Goal: Transaction & Acquisition: Purchase product/service

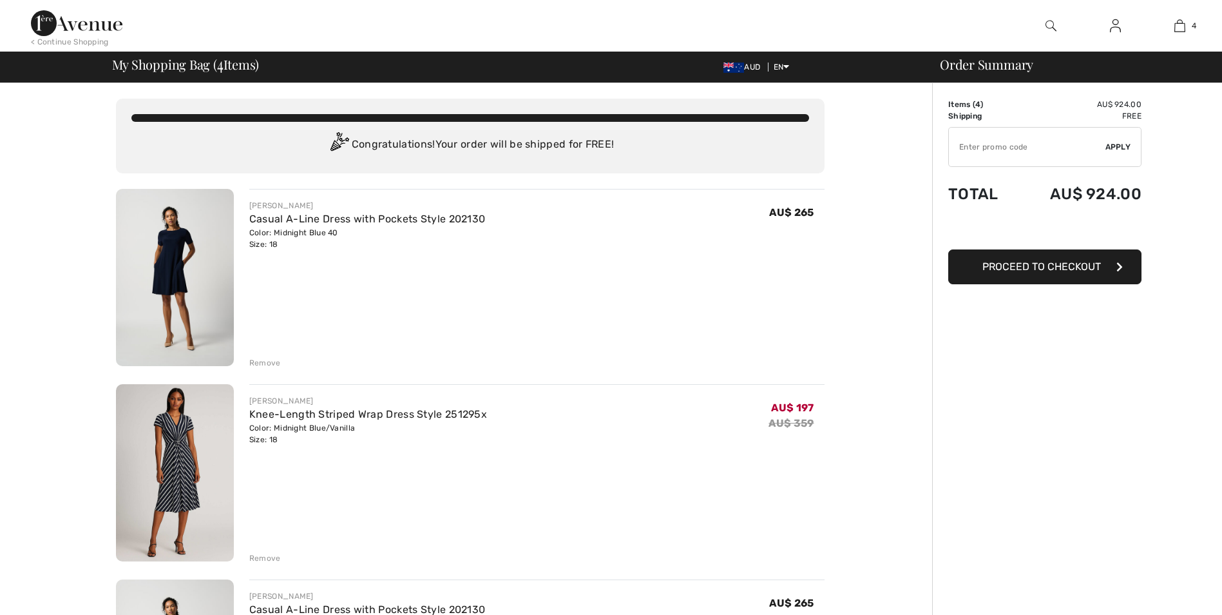
scroll to position [129, 0]
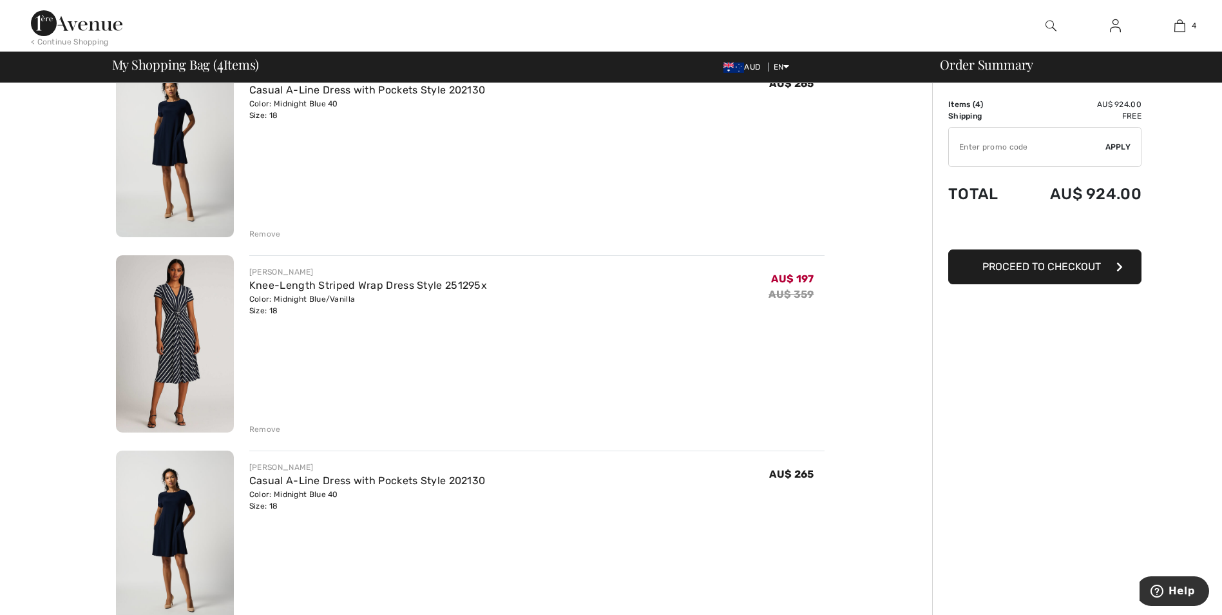
click at [260, 231] on div "Remove" at bounding box center [265, 234] width 32 height 12
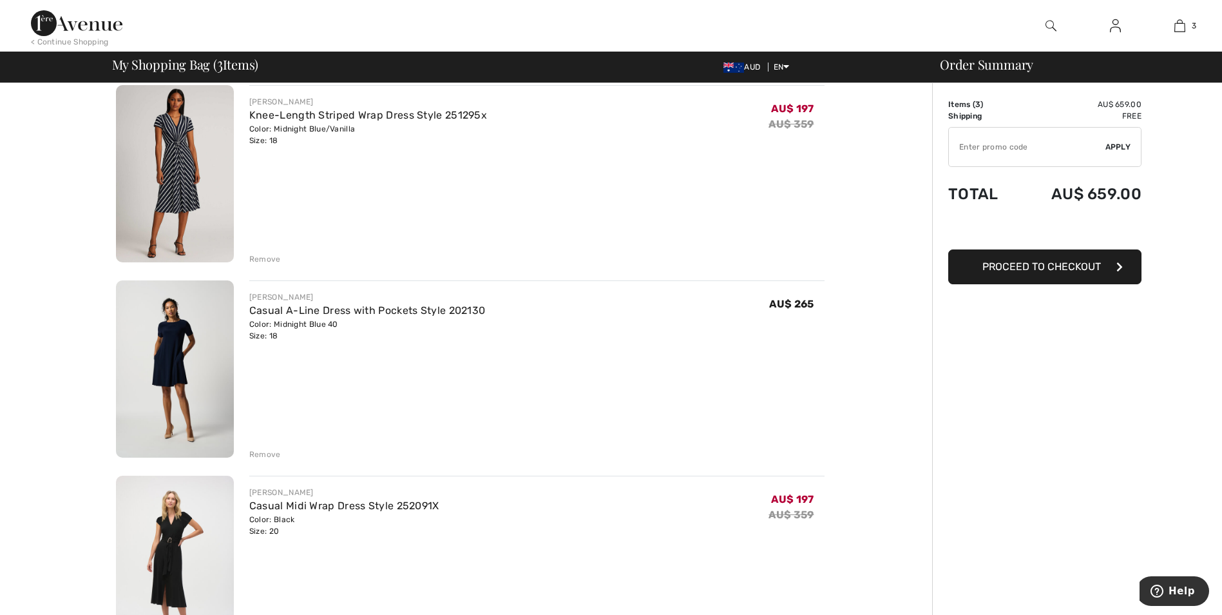
scroll to position [91, 0]
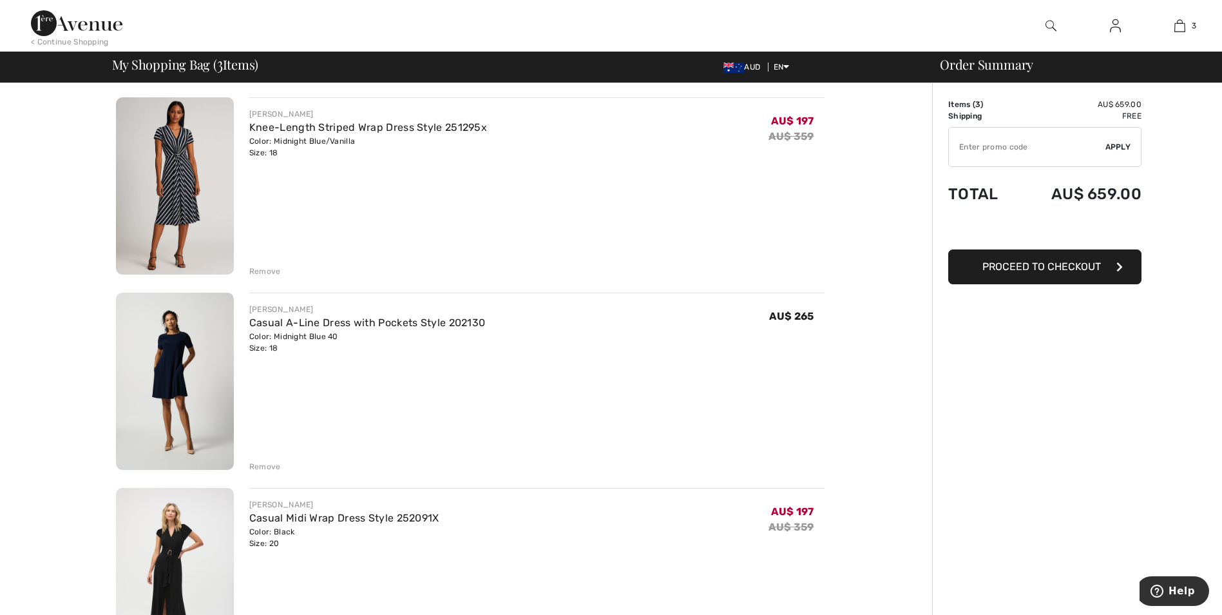
click at [259, 269] on div "Remove" at bounding box center [265, 271] width 32 height 12
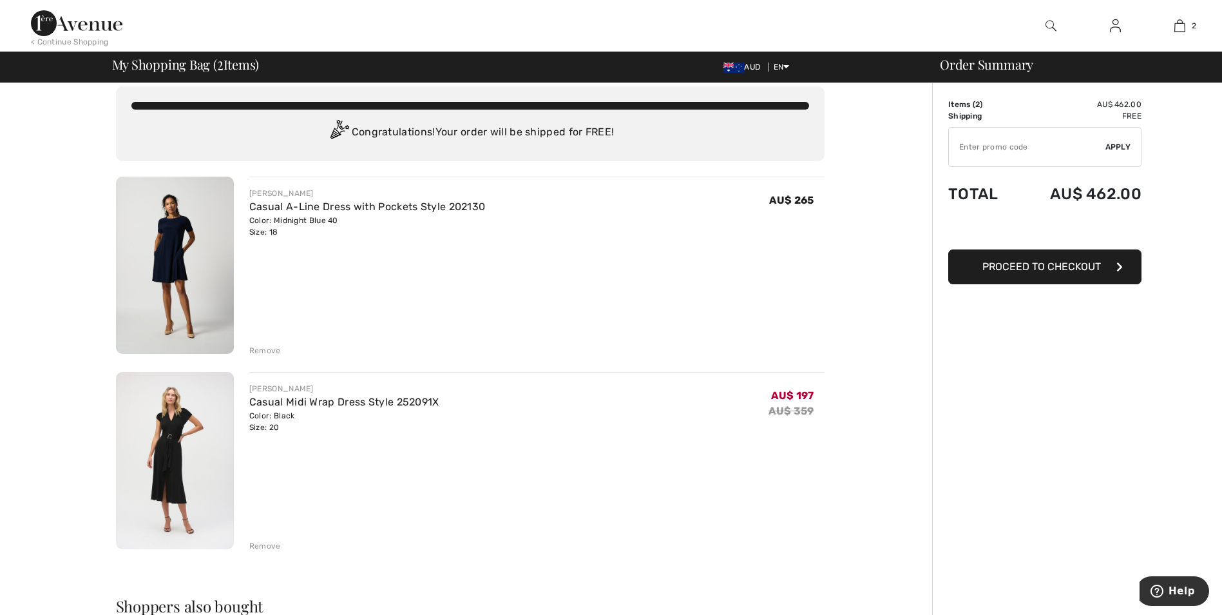
scroll to position [0, 0]
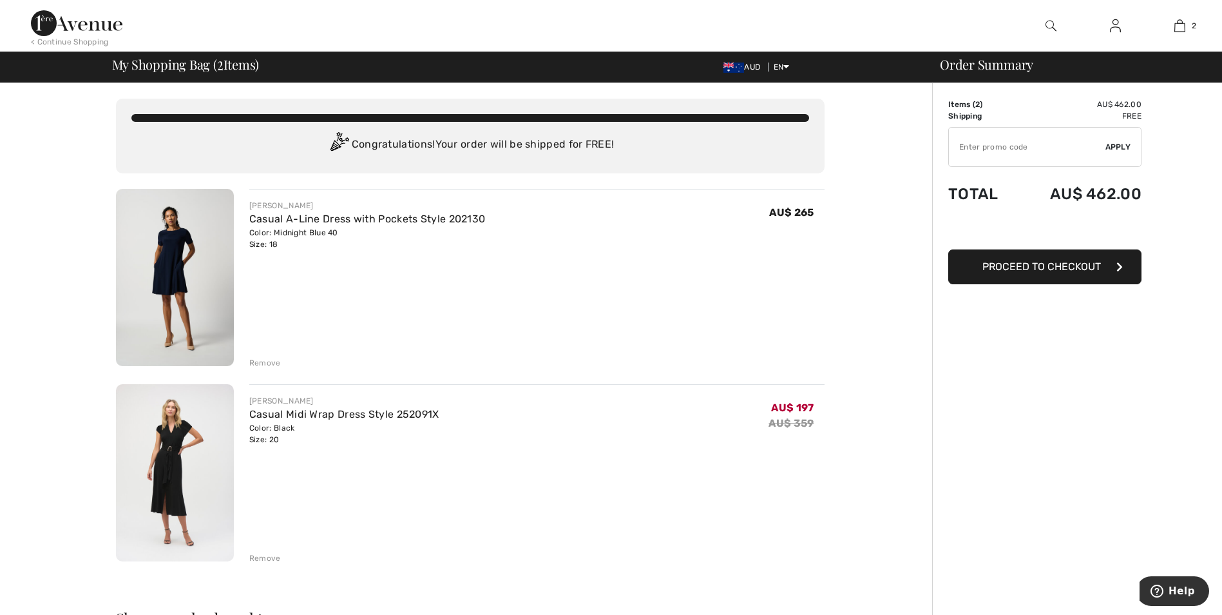
click at [1035, 267] on span "Proceed to Checkout" at bounding box center [1042, 266] width 119 height 12
click at [979, 142] on input "TEXT" at bounding box center [1027, 147] width 157 height 39
paste input "Style 242013"
type input "Style 242013"
click at [1117, 145] on span "Apply" at bounding box center [1119, 147] width 26 height 12
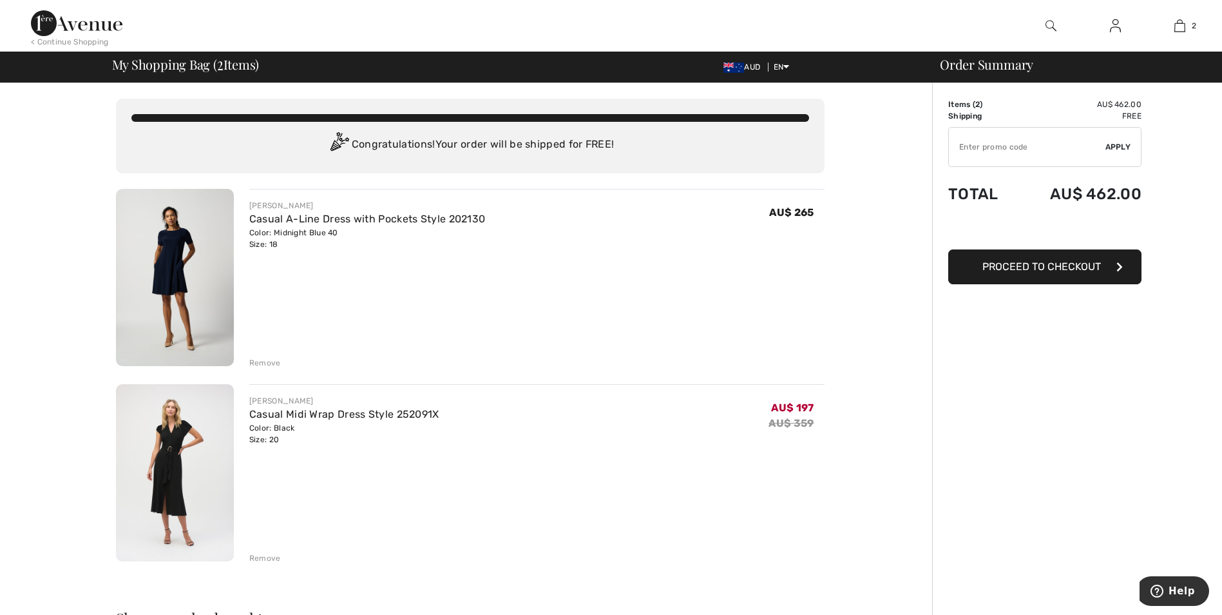
click at [1010, 150] on input "TEXT" at bounding box center [1027, 147] width 157 height 39
paste input "Style 242013"
type input "Style 242013"
click at [1115, 147] on span "Apply" at bounding box center [1119, 147] width 26 height 12
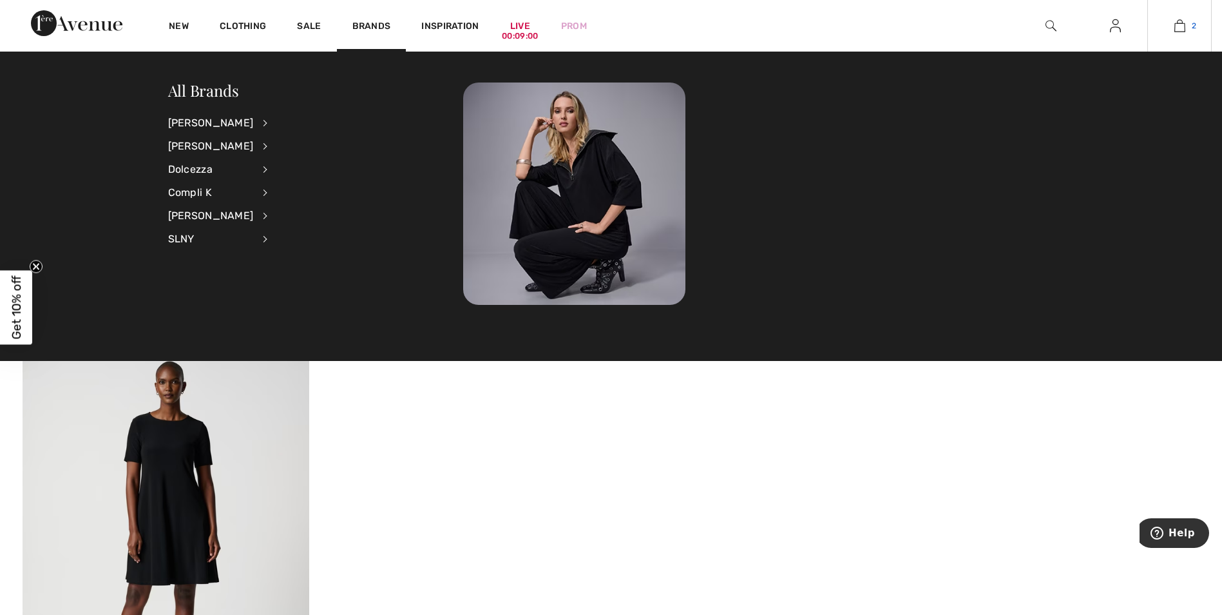
click at [1180, 23] on img at bounding box center [1180, 25] width 11 height 15
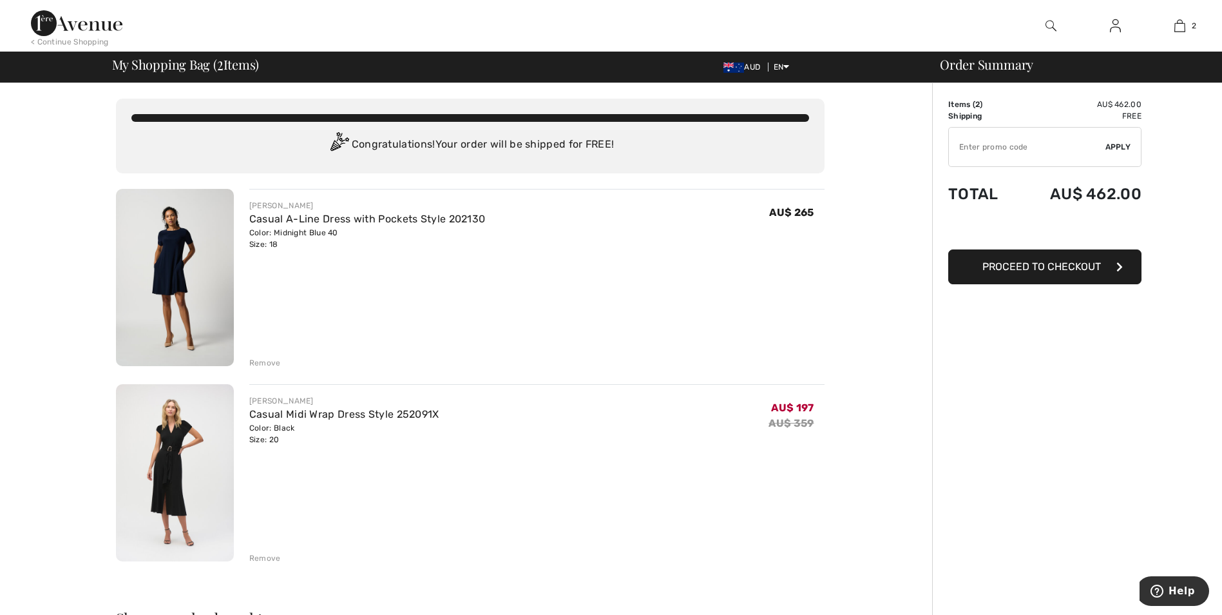
click at [974, 147] on input "TEXT" at bounding box center [1027, 147] width 157 height 39
paste input "OC0D4C07DD"
type input "OC0D4C07DD"
click at [1115, 144] on span "Apply" at bounding box center [1119, 147] width 26 height 12
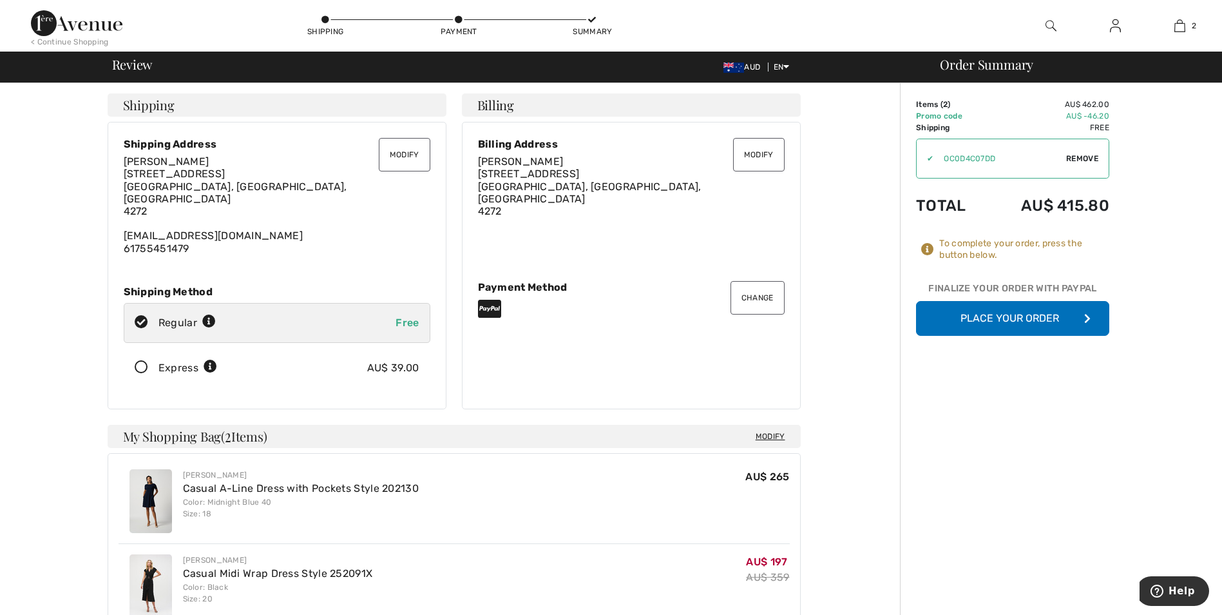
click at [1001, 317] on button "Place Your Order" at bounding box center [1012, 318] width 193 height 35
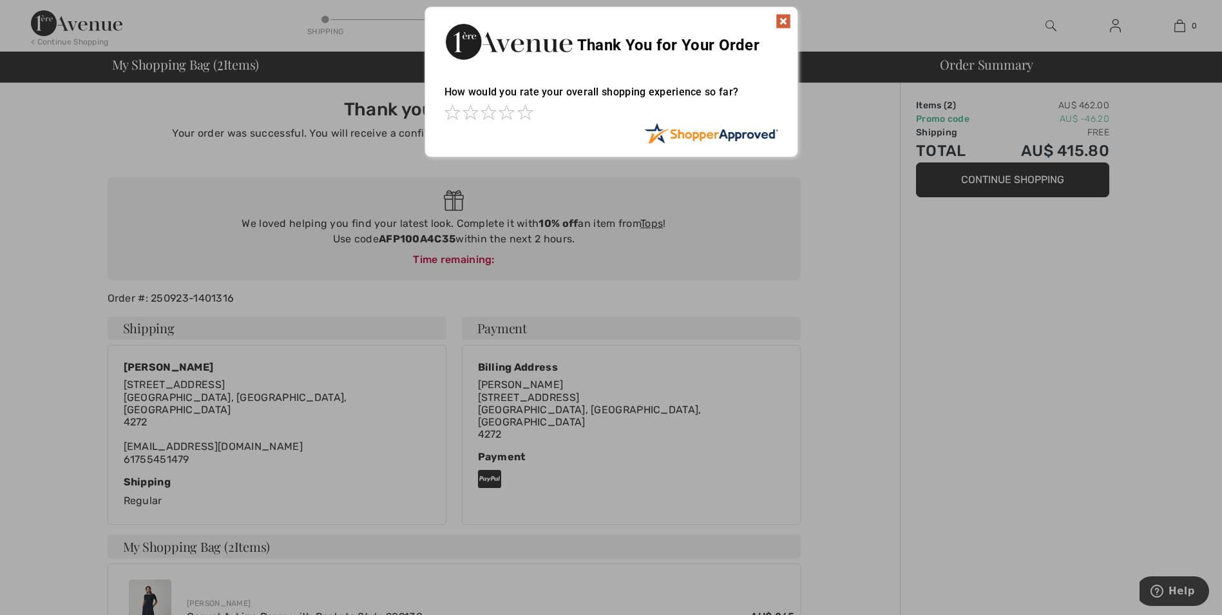
click at [1030, 181] on body "We value your privacy We use cookies to enhance your browsing experience, serve…" at bounding box center [611, 484] width 1222 height 968
click at [526, 110] on span at bounding box center [524, 111] width 15 height 15
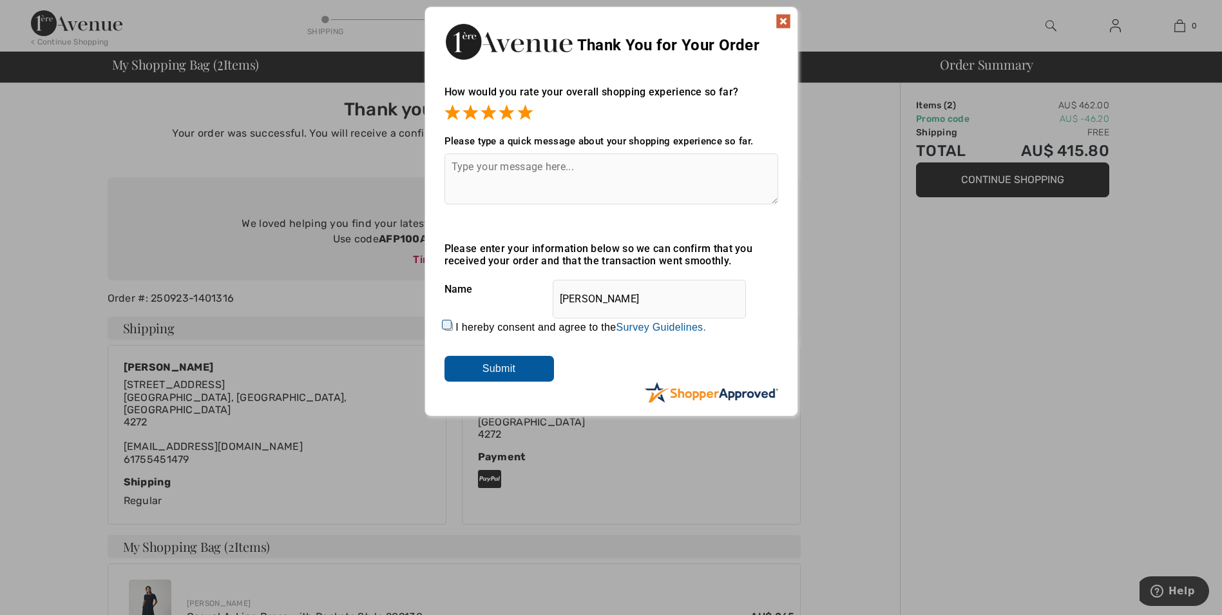
click at [787, 15] on img at bounding box center [783, 21] width 15 height 15
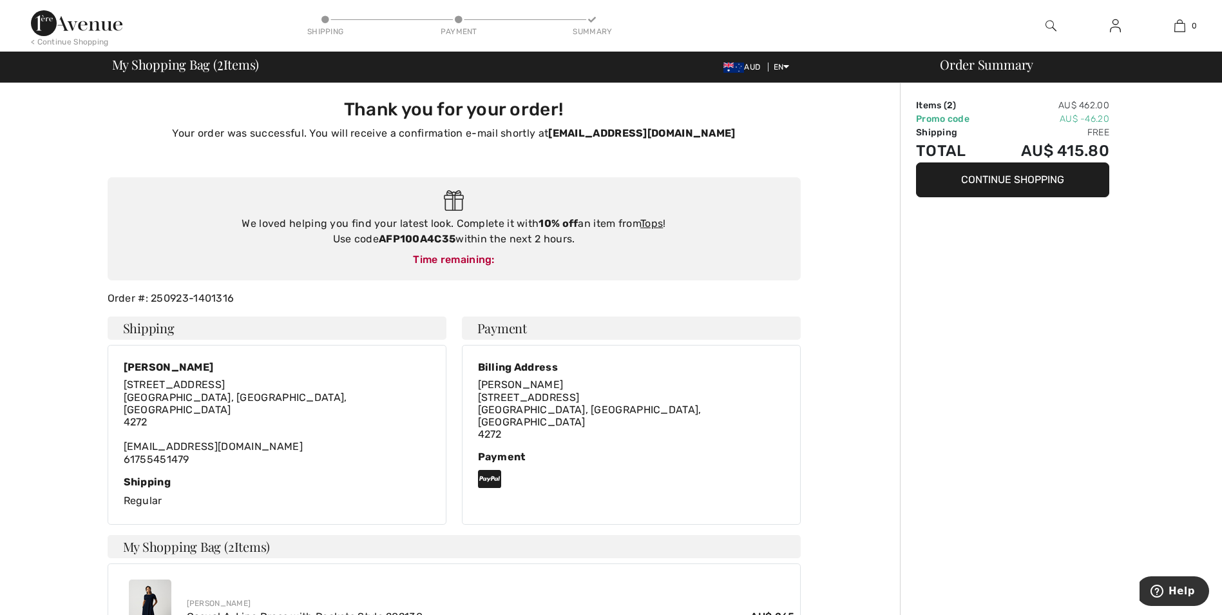
click at [974, 180] on button "Continue Shopping" at bounding box center [1012, 179] width 193 height 35
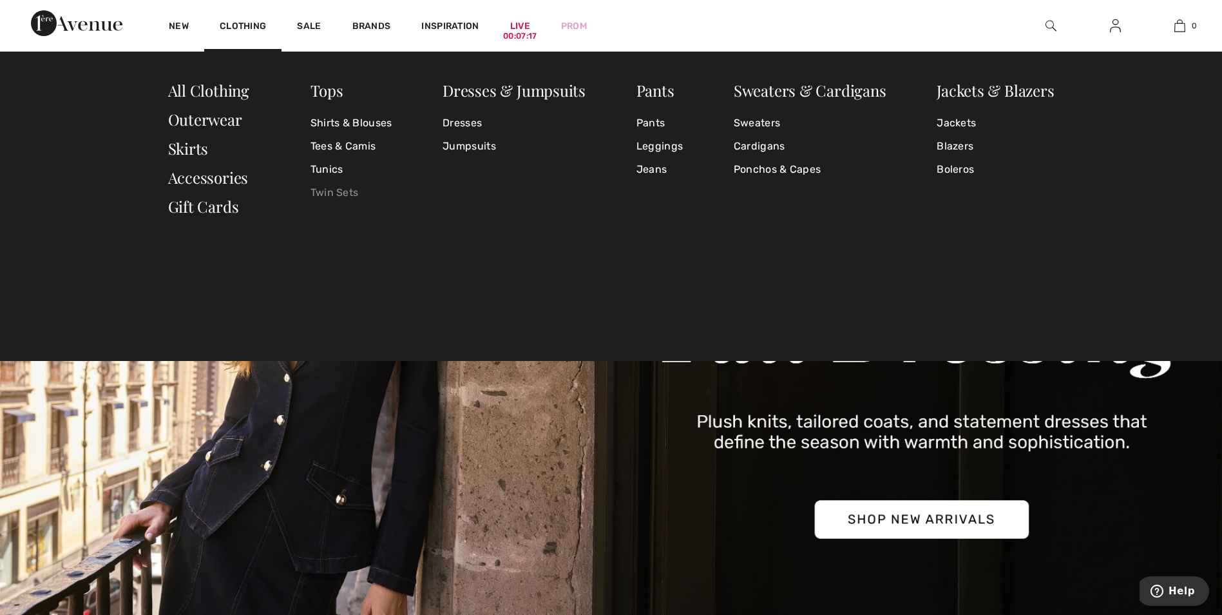
click at [326, 196] on link "Twin Sets" at bounding box center [352, 192] width 82 height 23
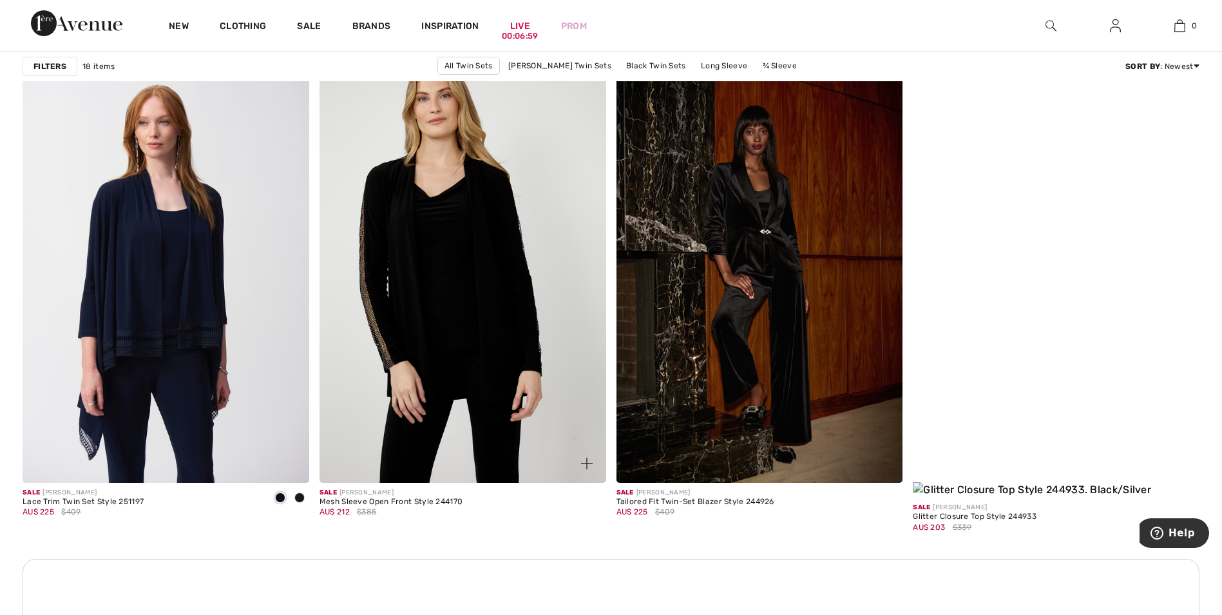
scroll to position [1675, 0]
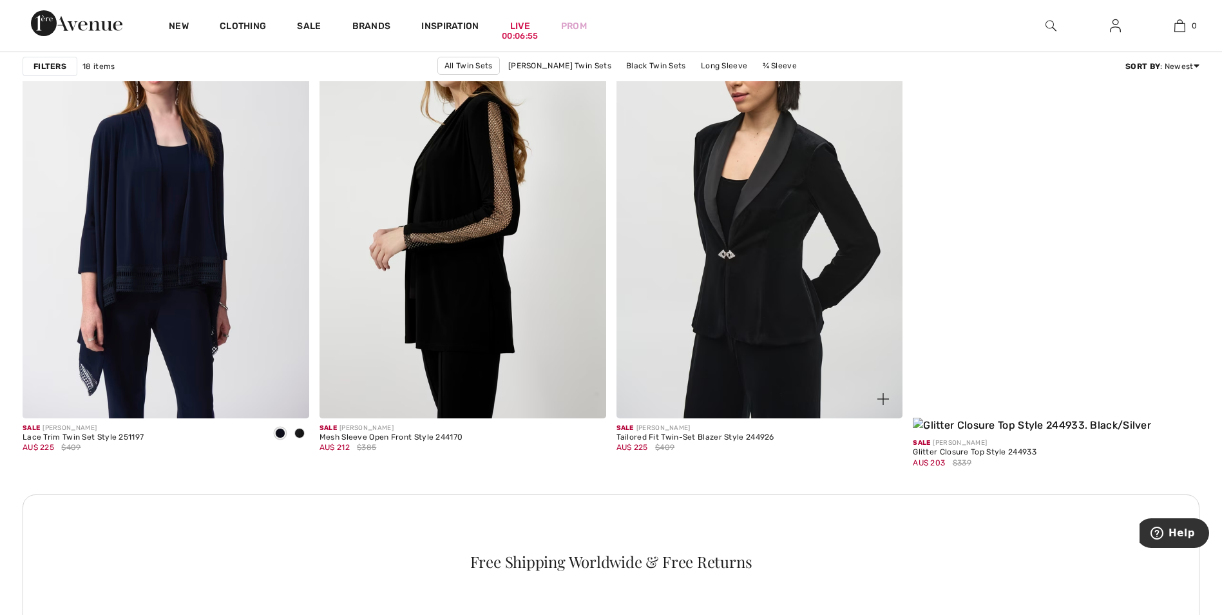
click at [762, 189] on img at bounding box center [760, 203] width 287 height 430
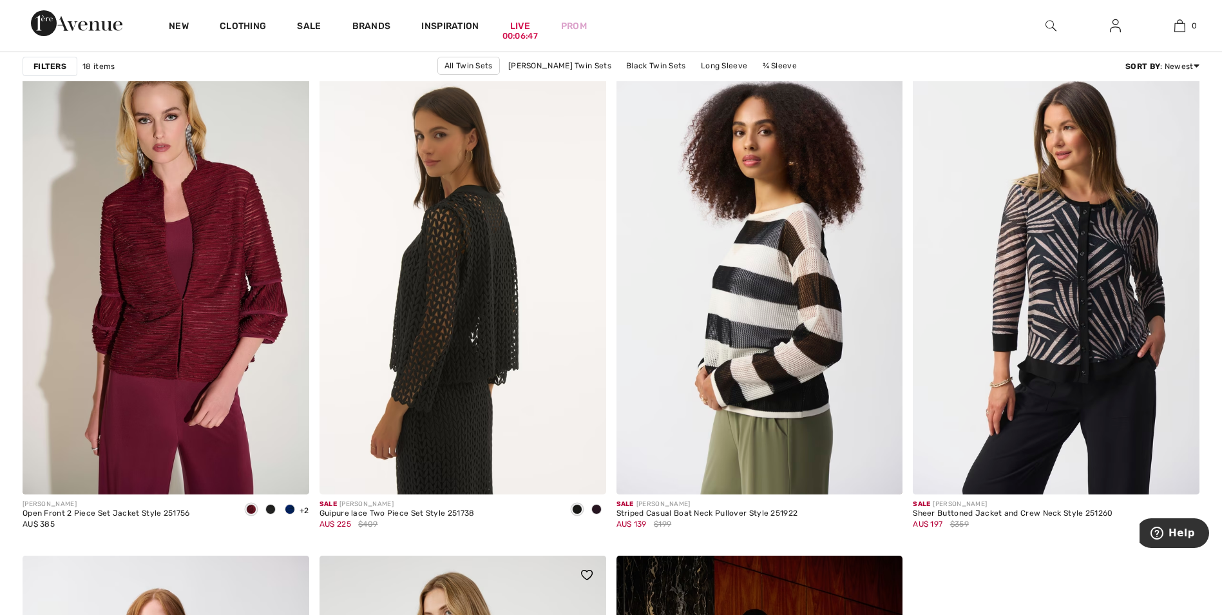
scroll to position [1095, 0]
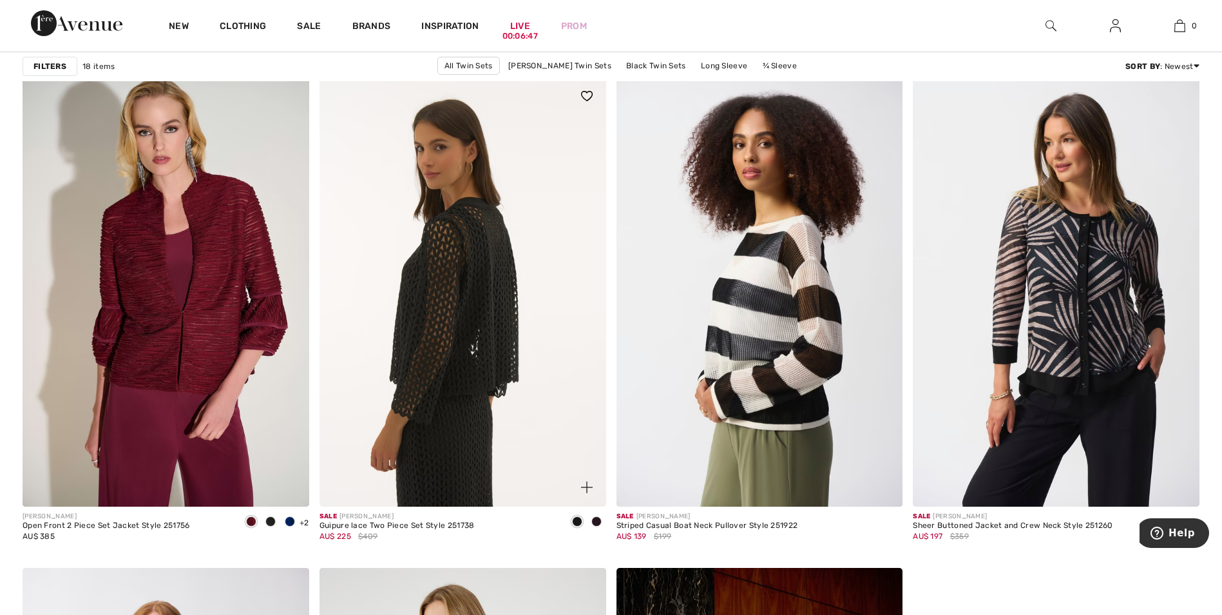
click at [475, 308] on img at bounding box center [463, 292] width 287 height 430
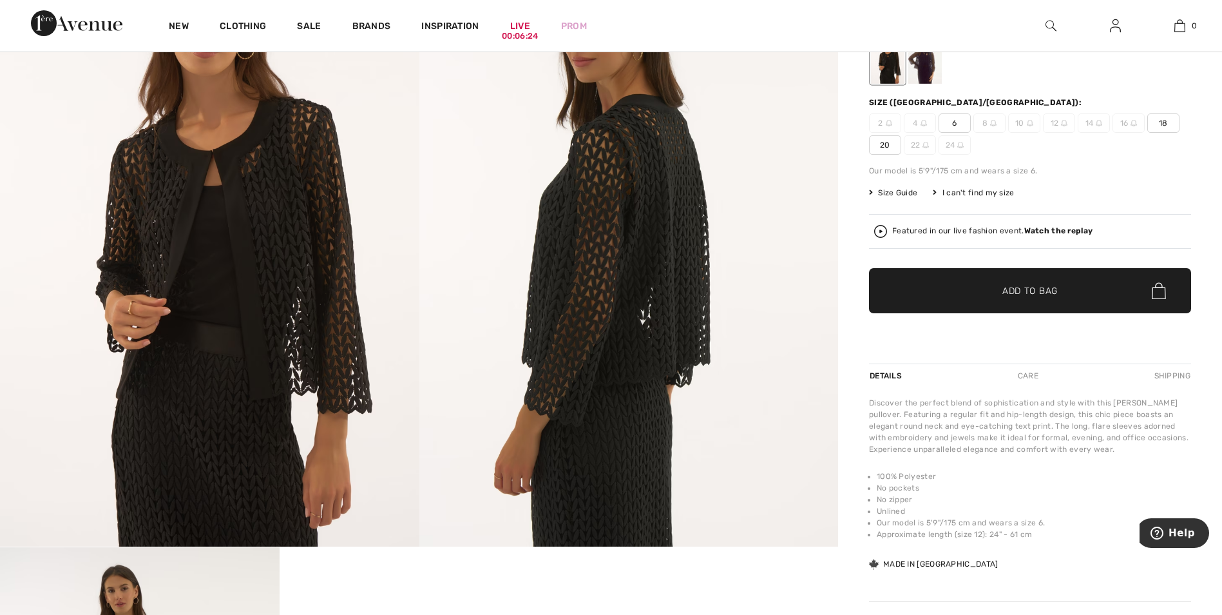
scroll to position [129, 0]
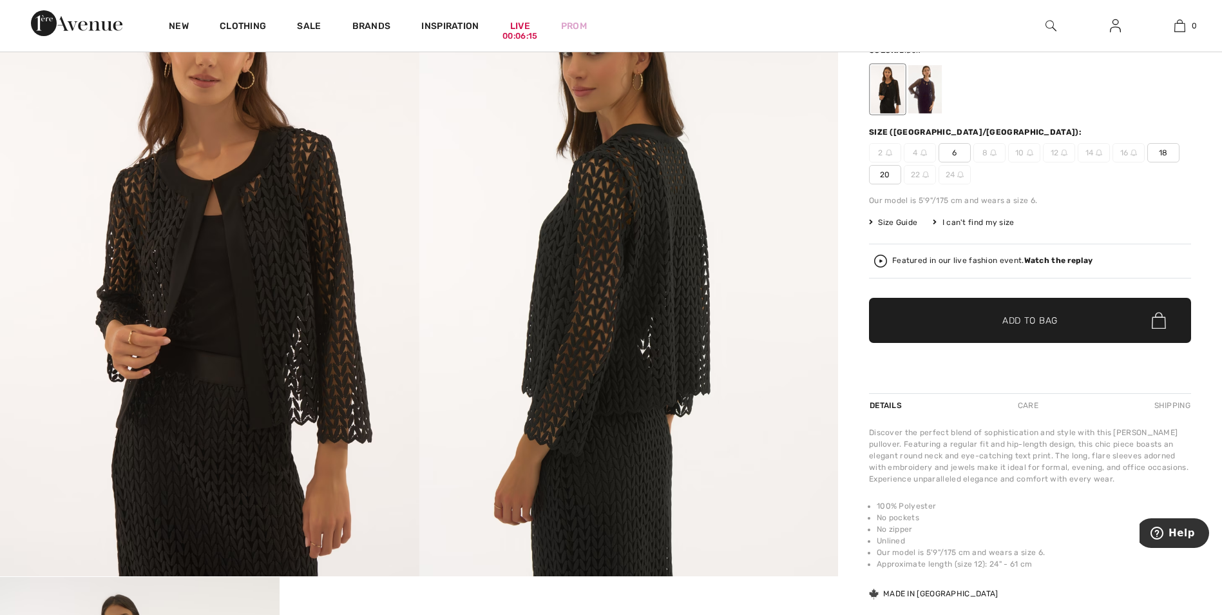
click at [883, 175] on span "20" at bounding box center [885, 174] width 32 height 19
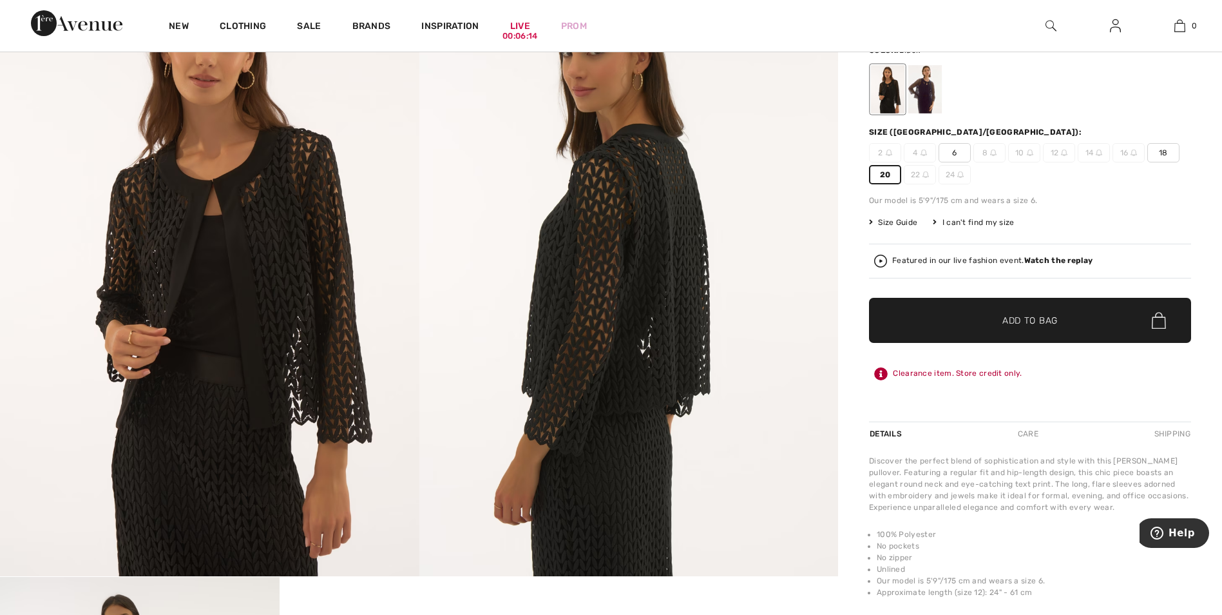
click at [1024, 325] on span "Add to Bag" at bounding box center [1030, 321] width 55 height 14
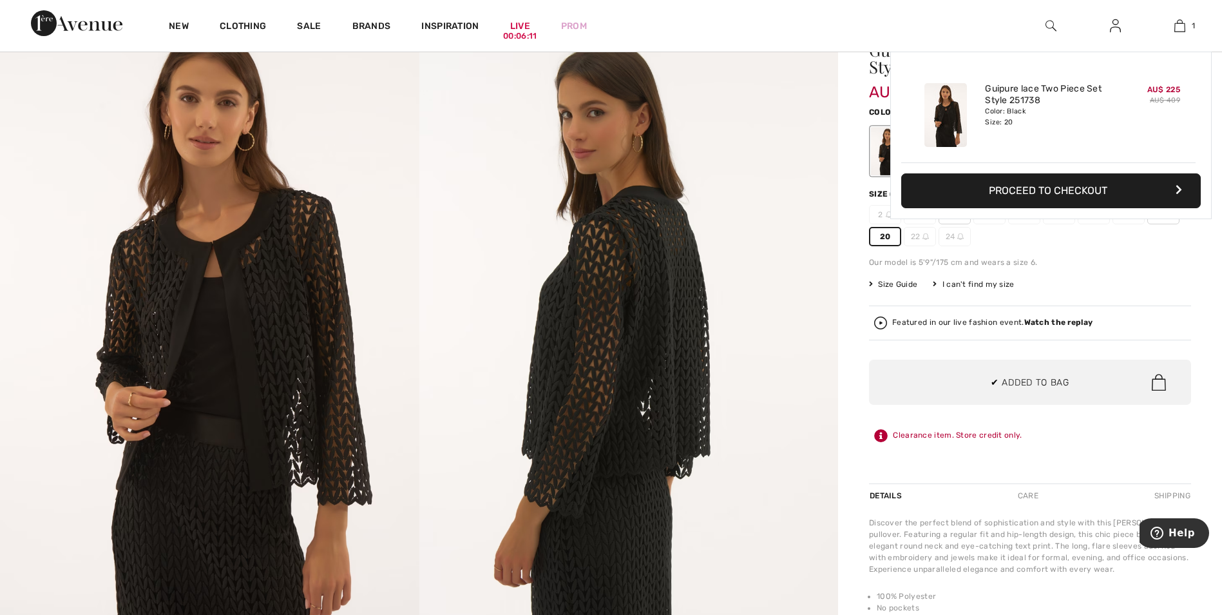
scroll to position [0, 0]
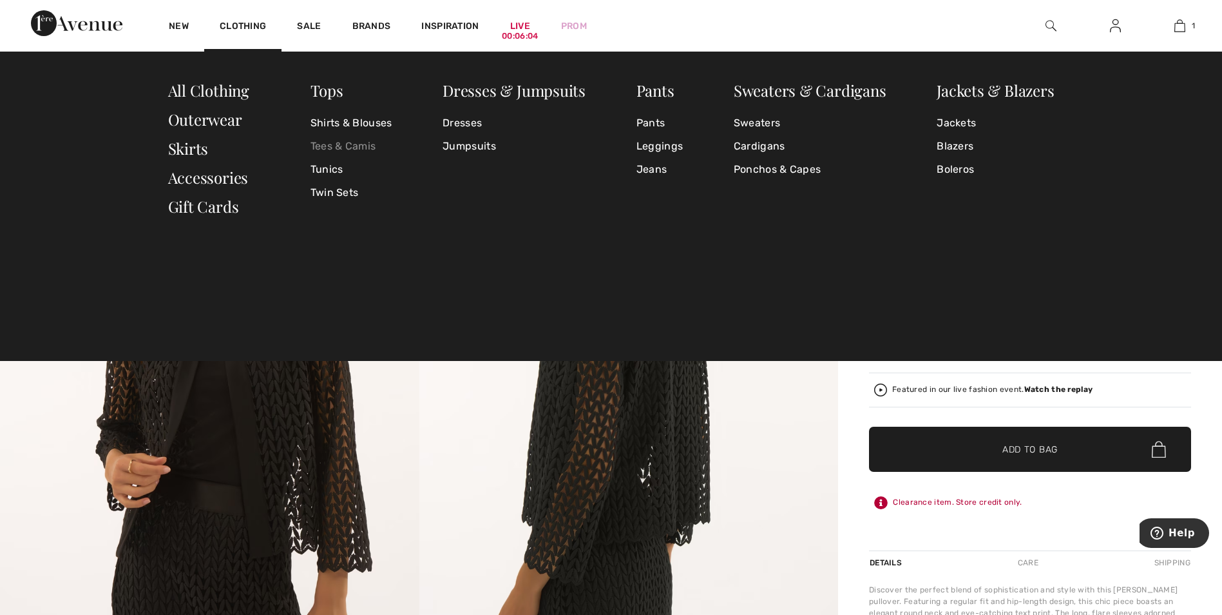
click at [327, 144] on link "Tees & Camis" at bounding box center [352, 146] width 82 height 23
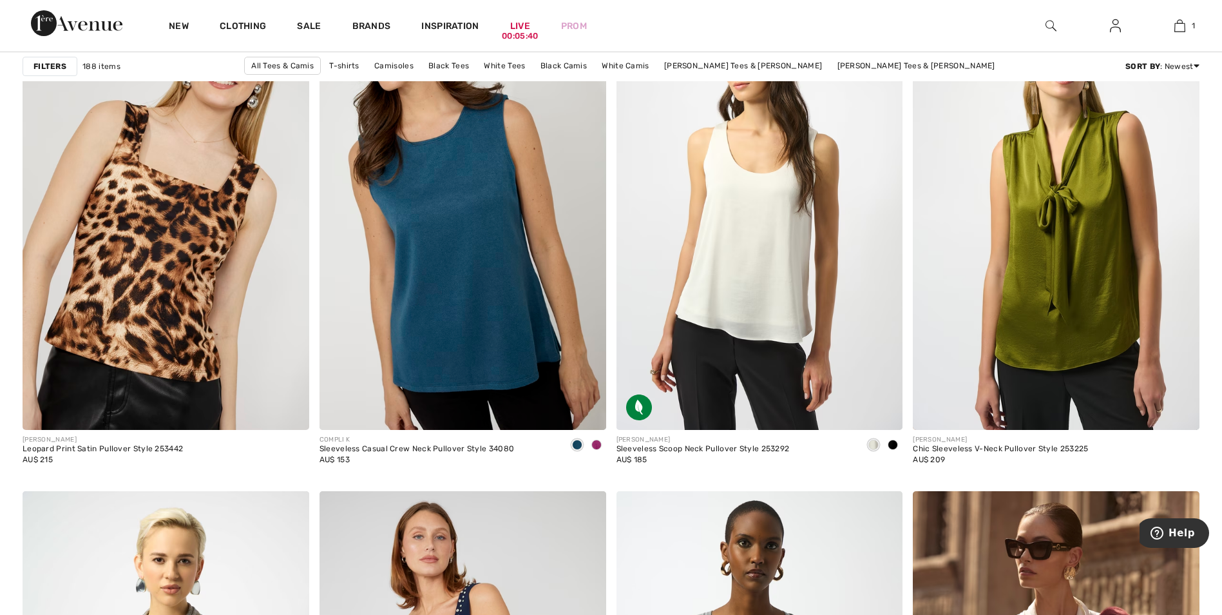
scroll to position [2835, 0]
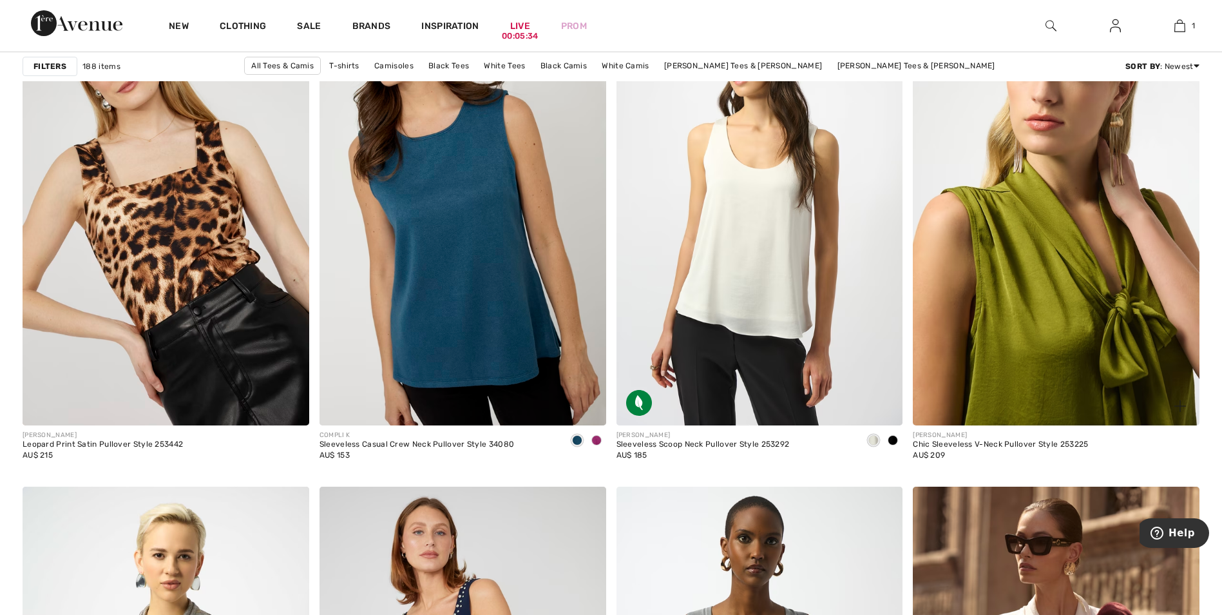
click at [1058, 239] on img at bounding box center [1056, 210] width 287 height 430
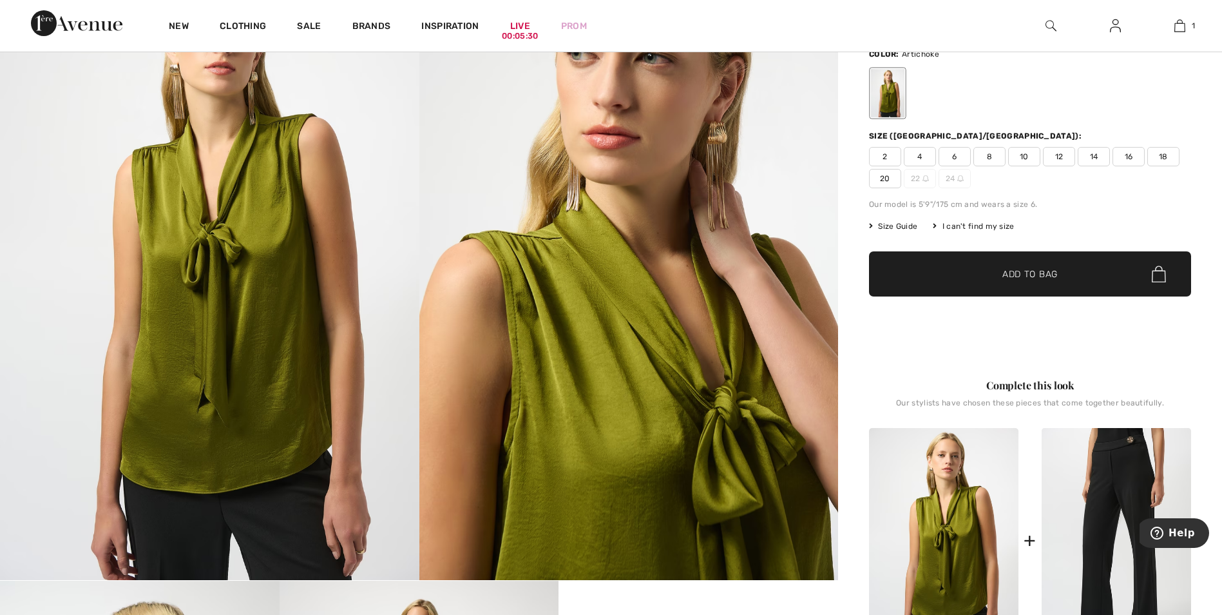
scroll to position [129, 0]
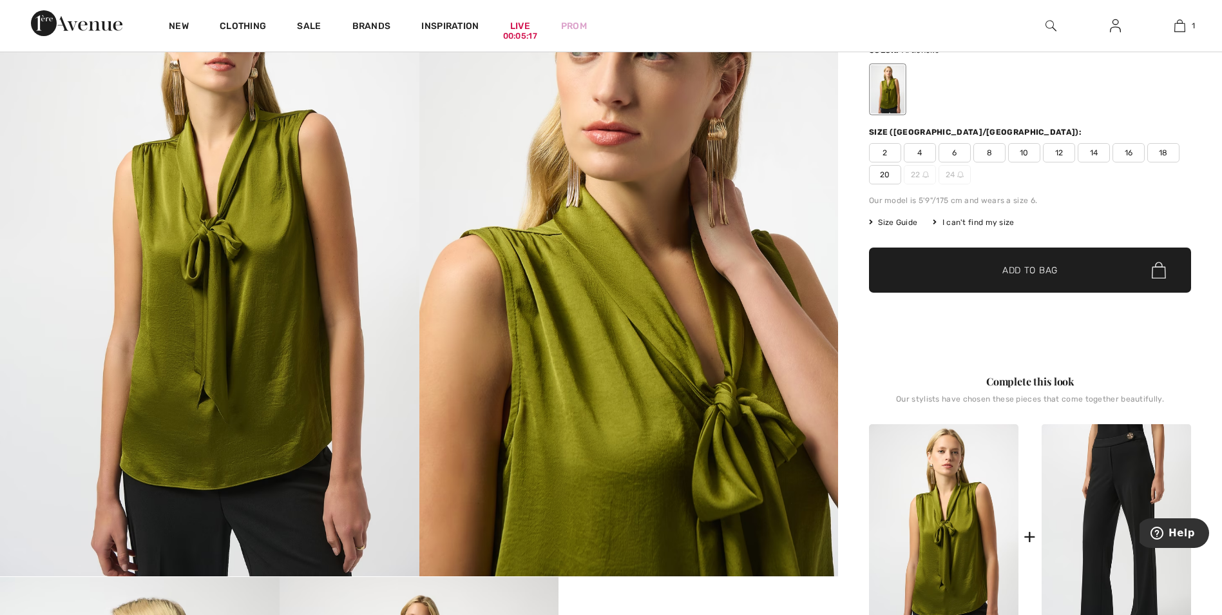
click at [888, 176] on span "20" at bounding box center [885, 174] width 32 height 19
click at [1043, 278] on span "✔ Added to Bag Add to Bag" at bounding box center [1030, 269] width 322 height 45
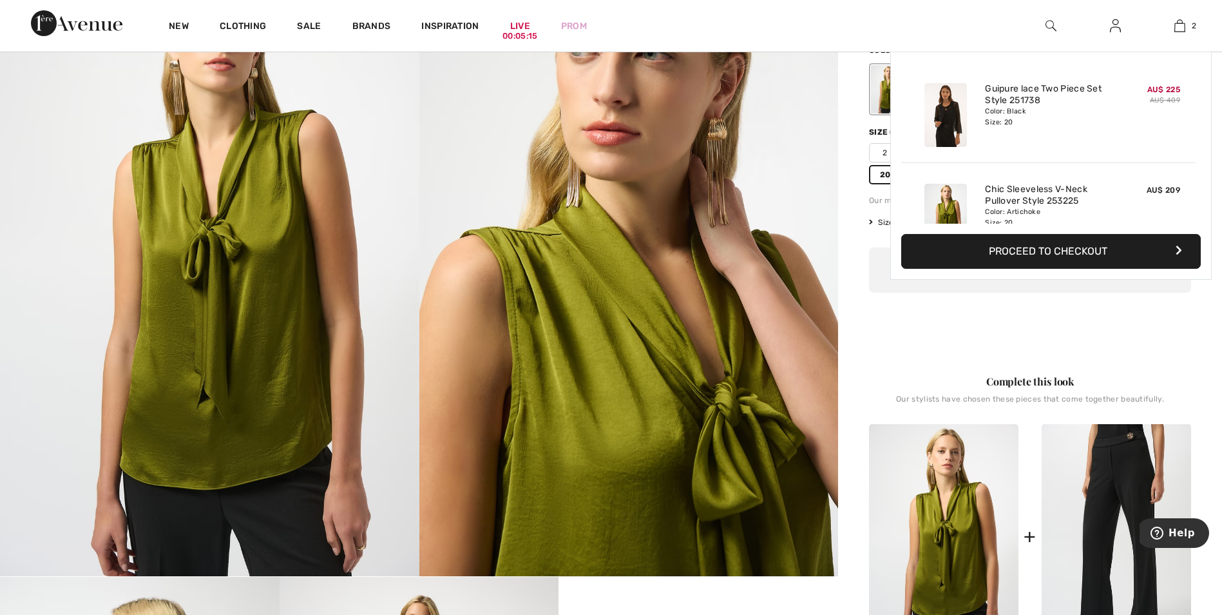
scroll to position [40, 0]
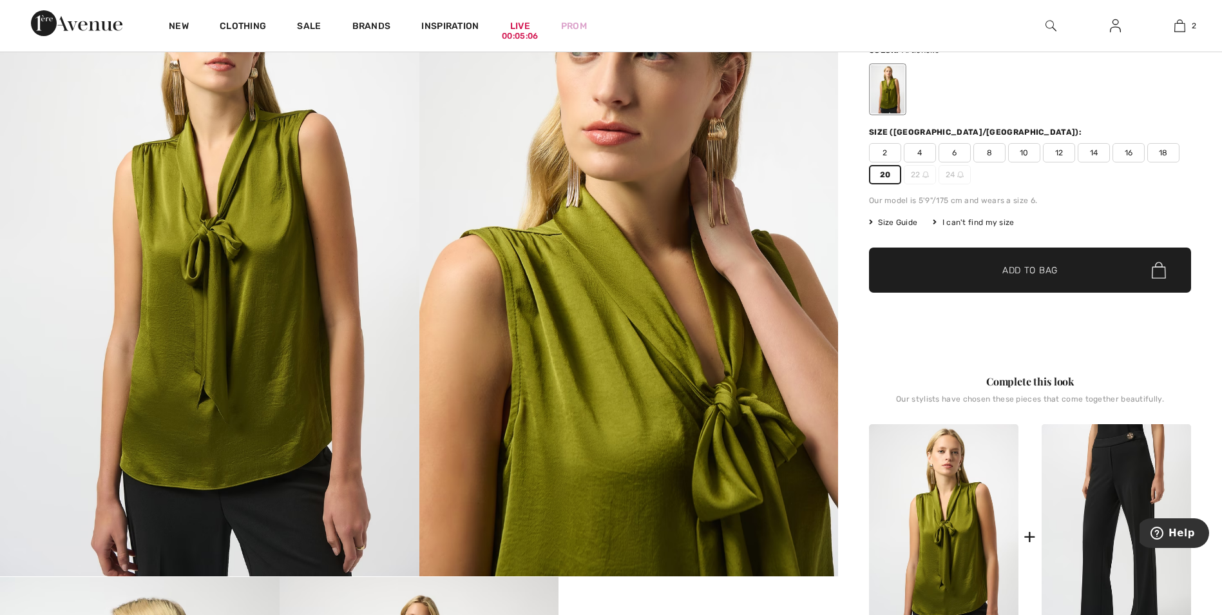
click at [1021, 273] on span "Add to Bag" at bounding box center [1030, 271] width 55 height 14
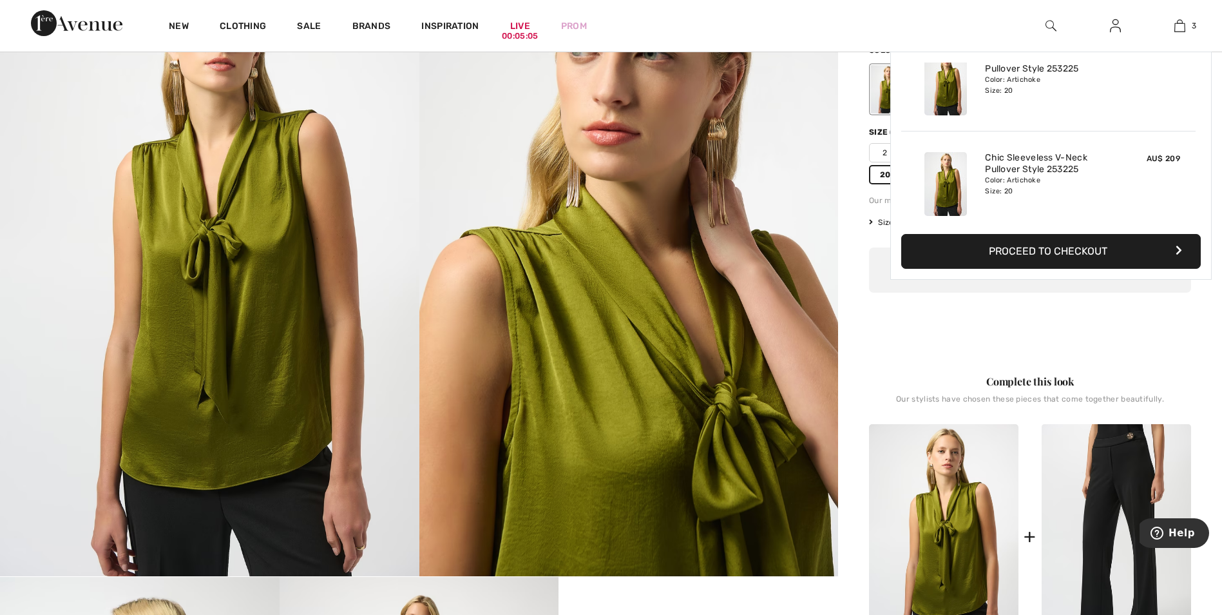
scroll to position [140, 0]
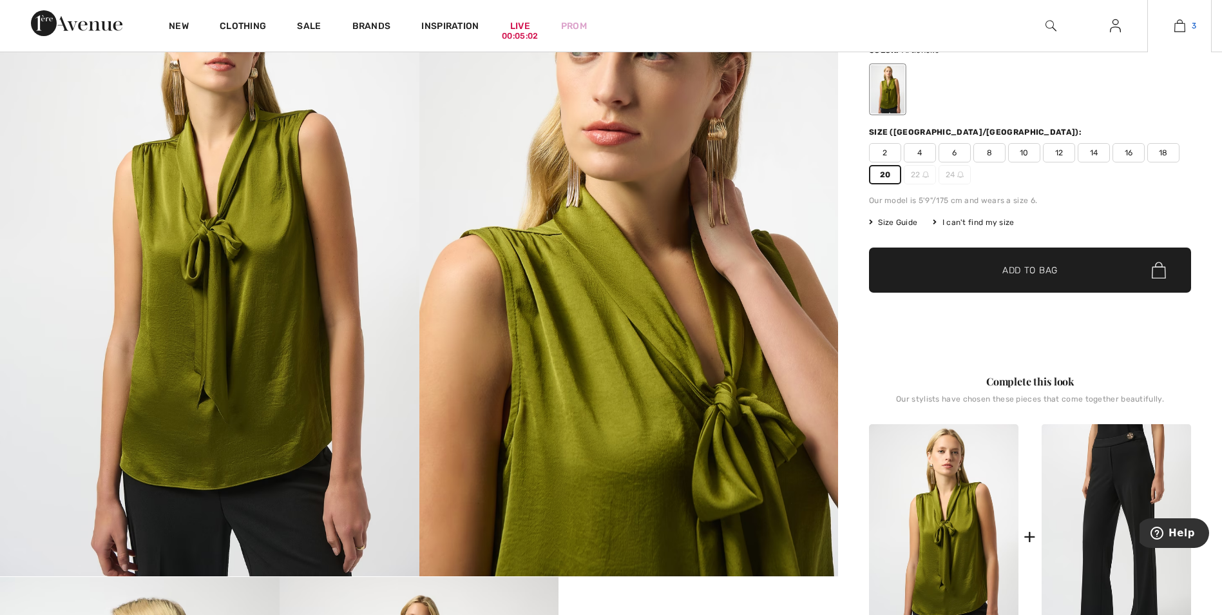
click at [1184, 29] on img at bounding box center [1180, 25] width 11 height 15
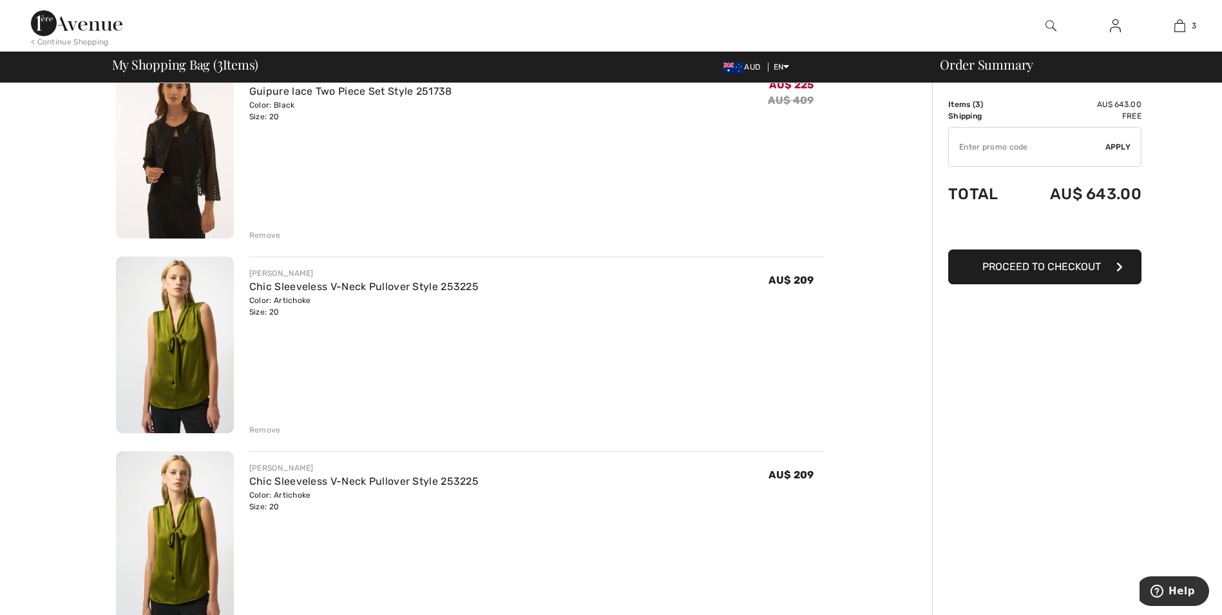
scroll to position [129, 0]
click at [258, 427] on div "Remove" at bounding box center [265, 429] width 32 height 12
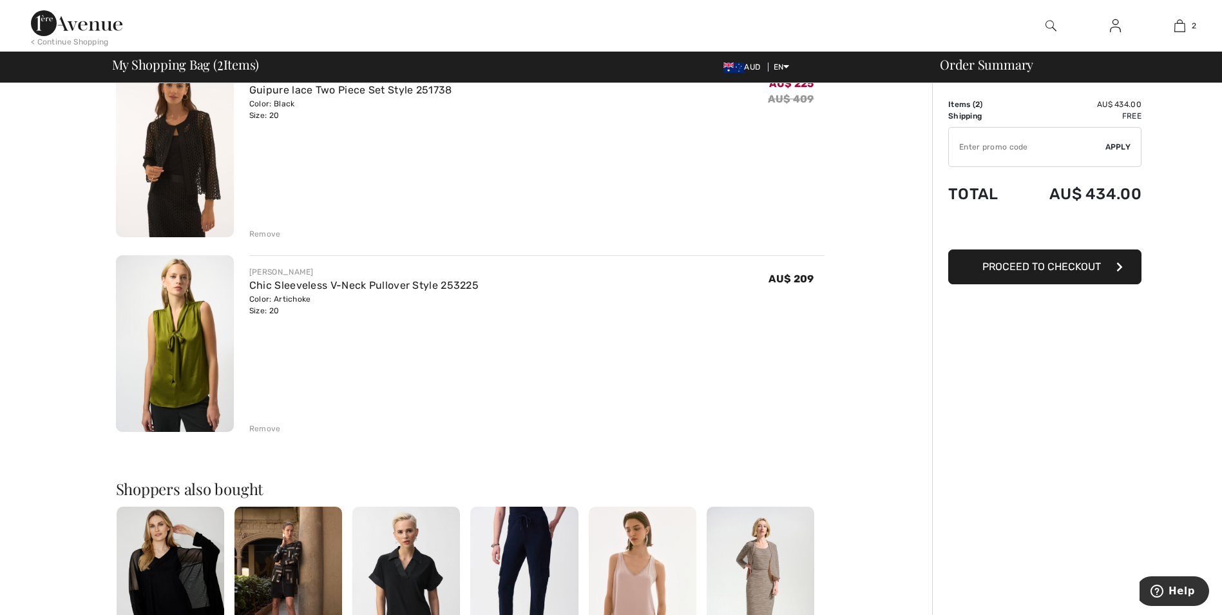
click at [270, 428] on div "Remove" at bounding box center [265, 429] width 32 height 12
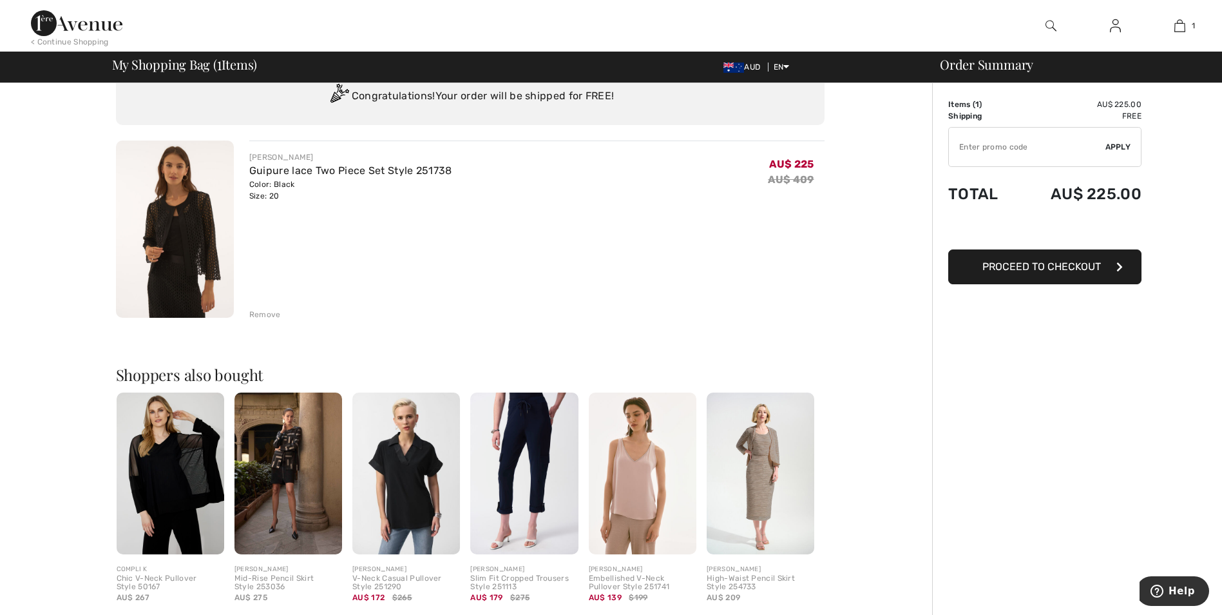
scroll to position [0, 0]
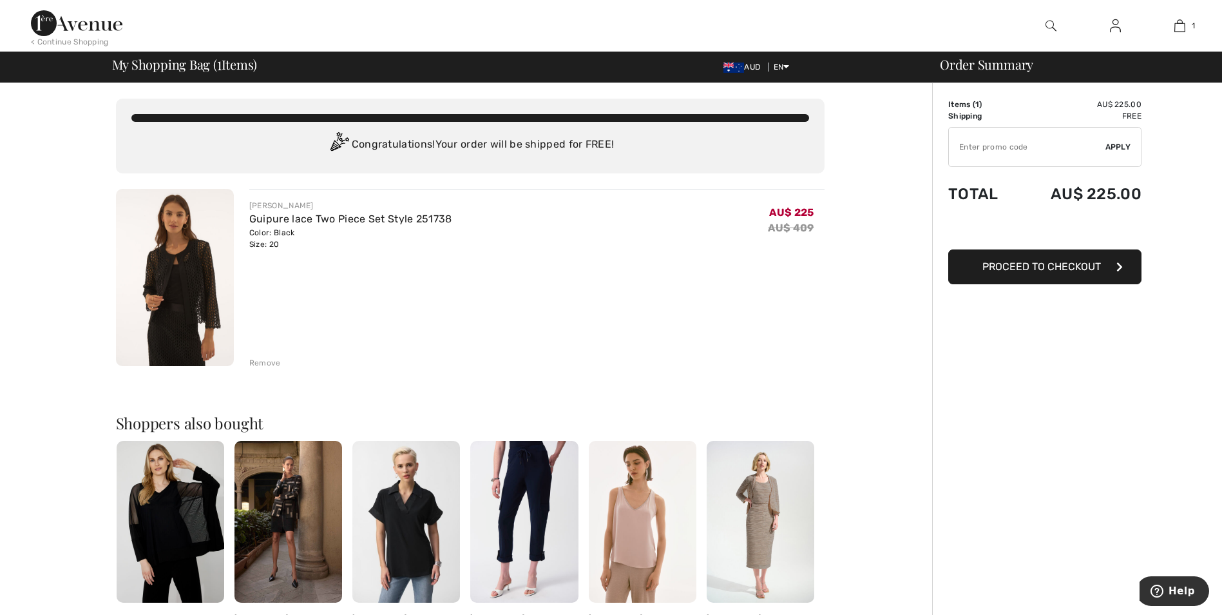
click at [83, 39] on div "< Continue Shopping" at bounding box center [70, 42] width 78 height 12
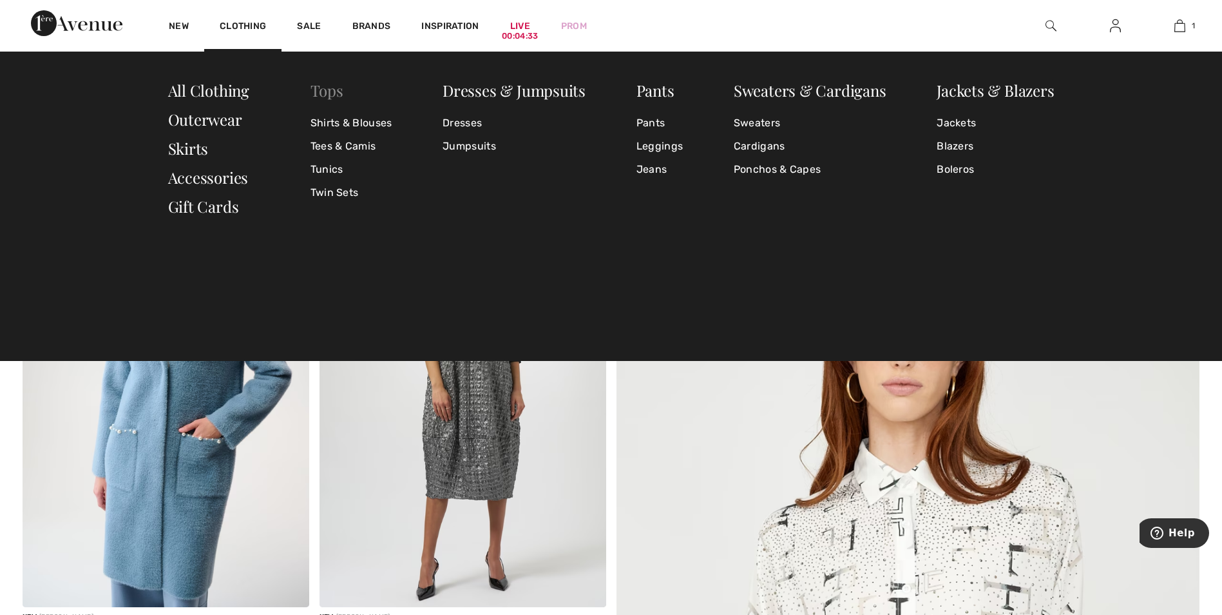
click at [327, 93] on link "Tops" at bounding box center [327, 90] width 33 height 21
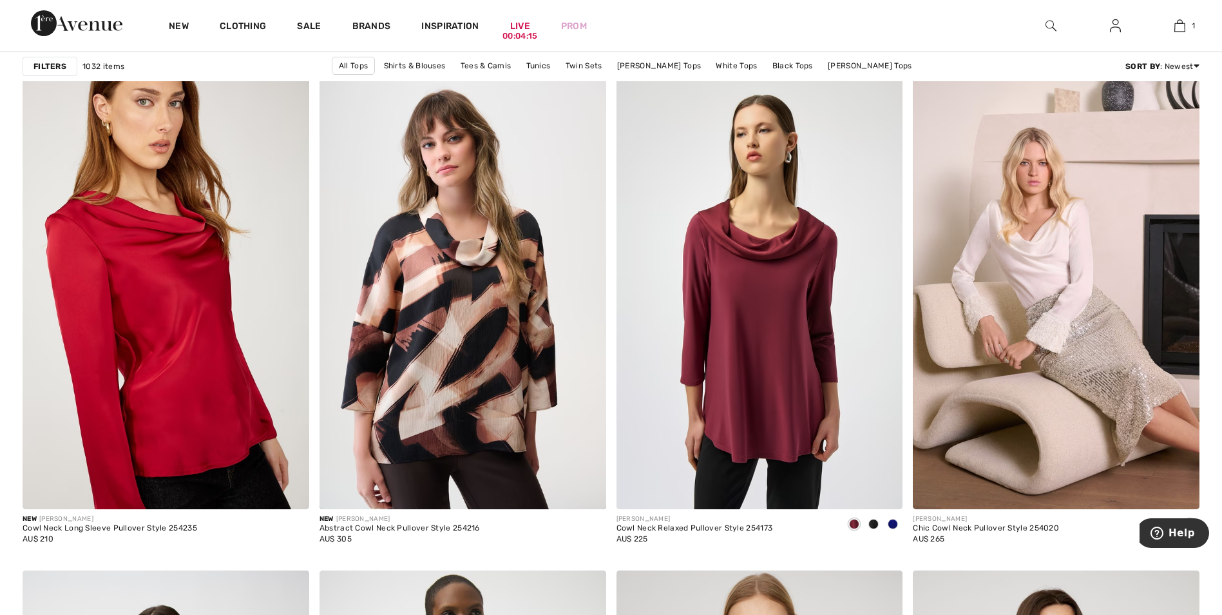
scroll to position [2255, 0]
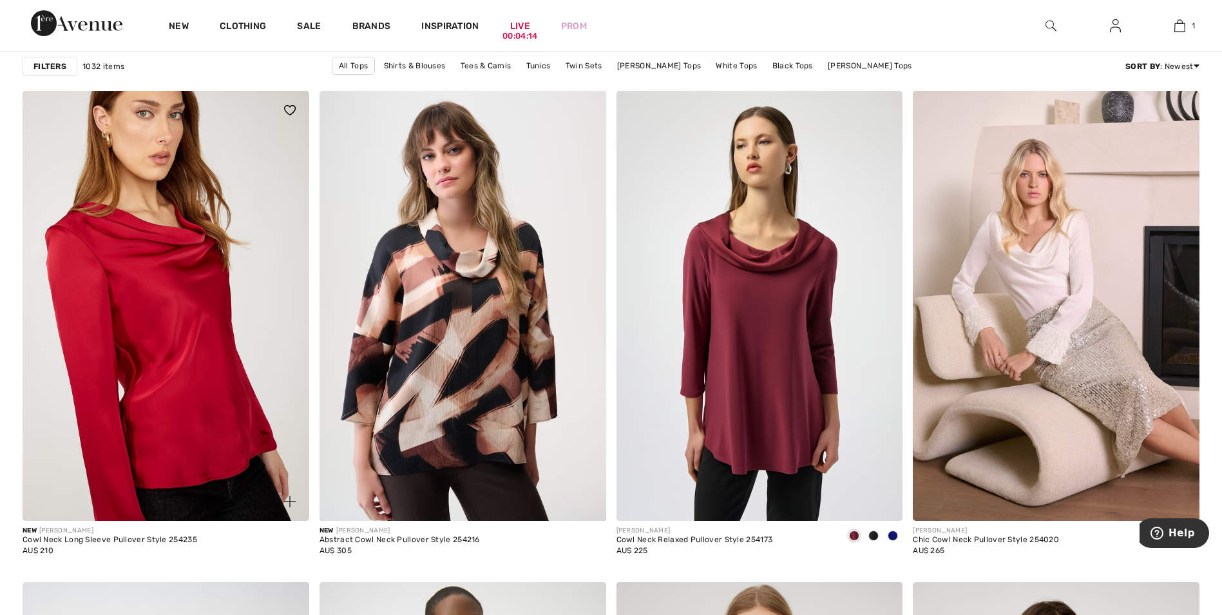
click at [182, 291] on img at bounding box center [166, 306] width 287 height 430
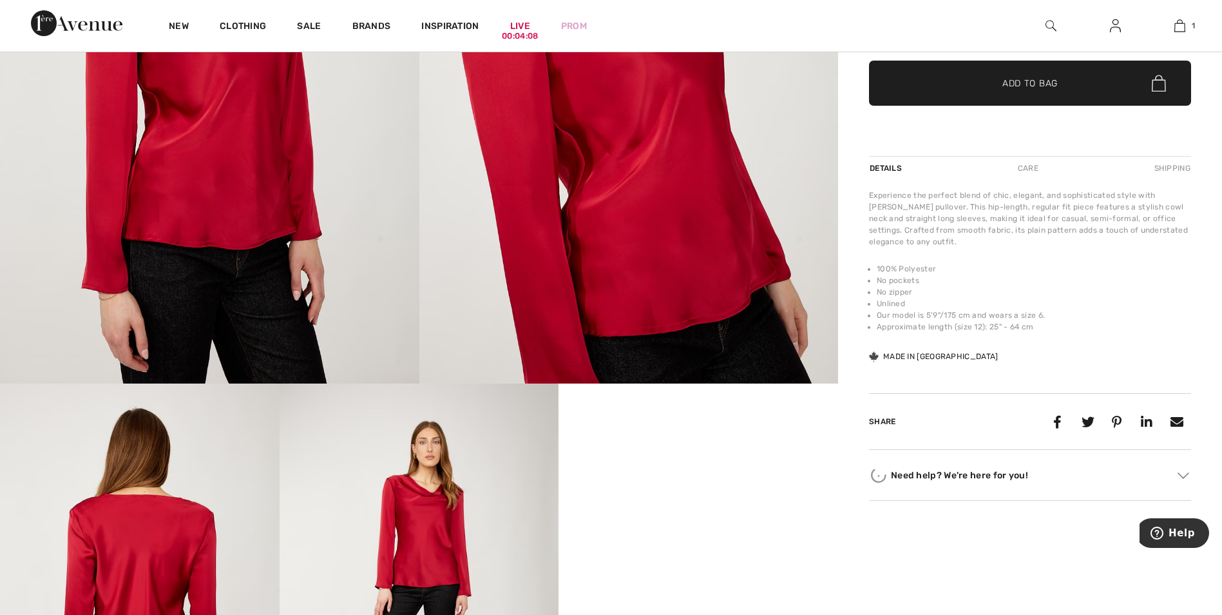
scroll to position [515, 0]
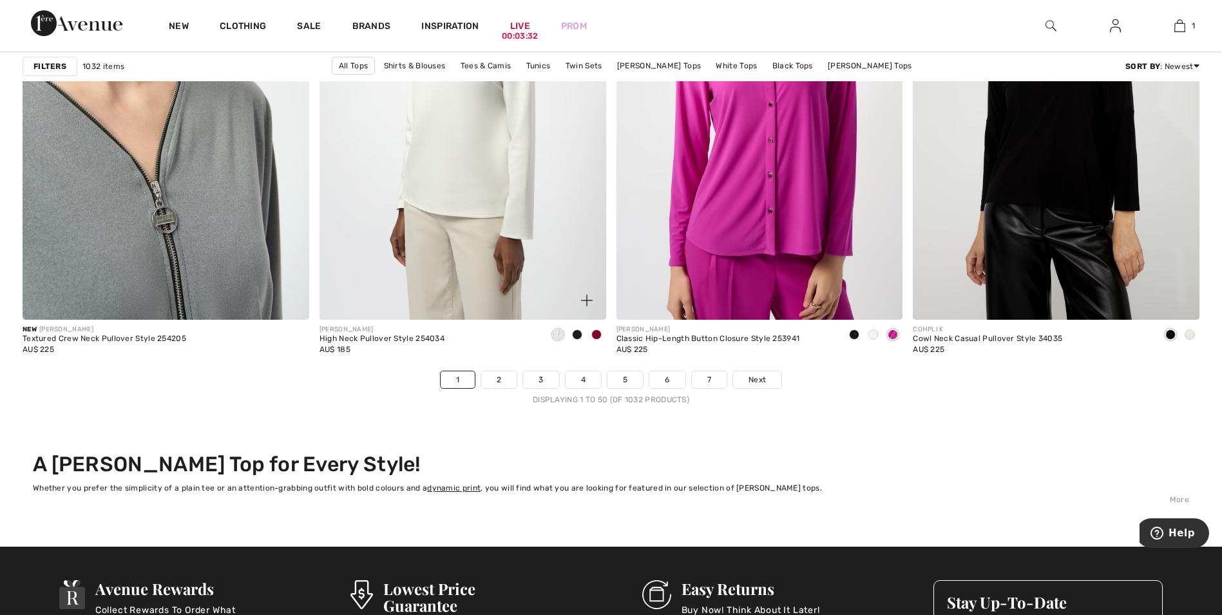
scroll to position [7281, 0]
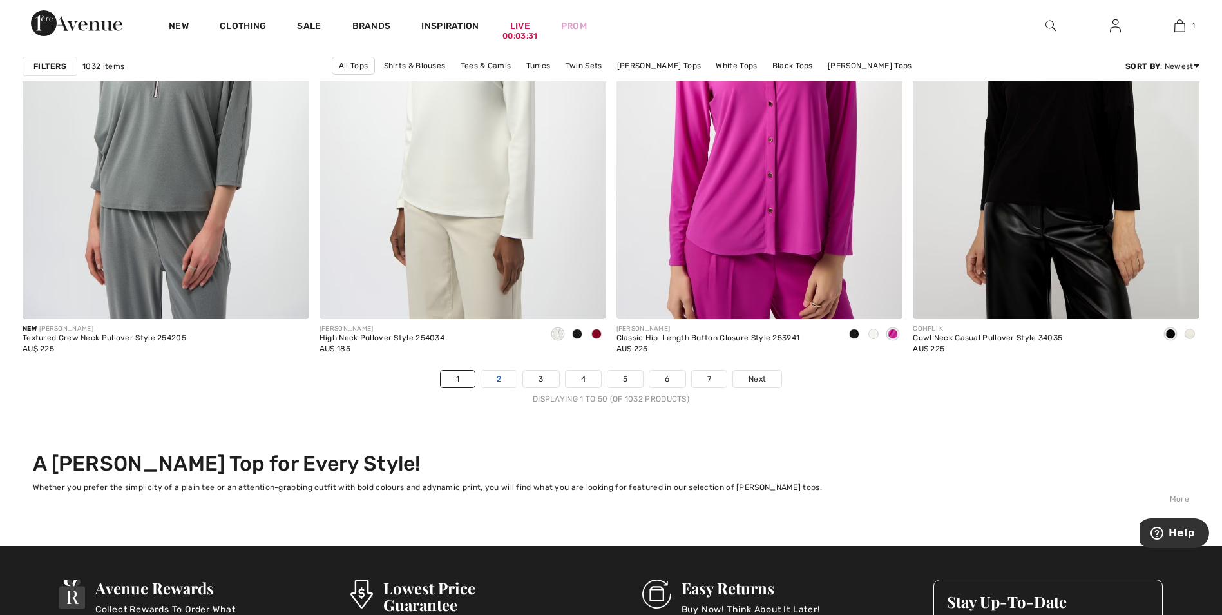
click at [500, 378] on link "2" at bounding box center [498, 379] width 35 height 17
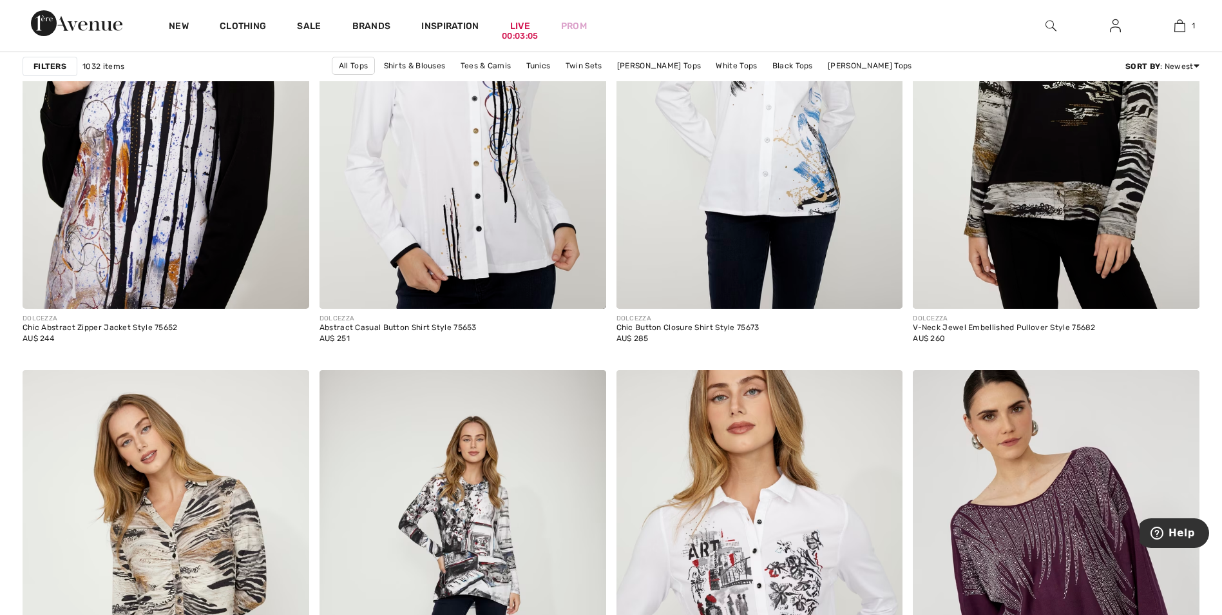
scroll to position [6830, 0]
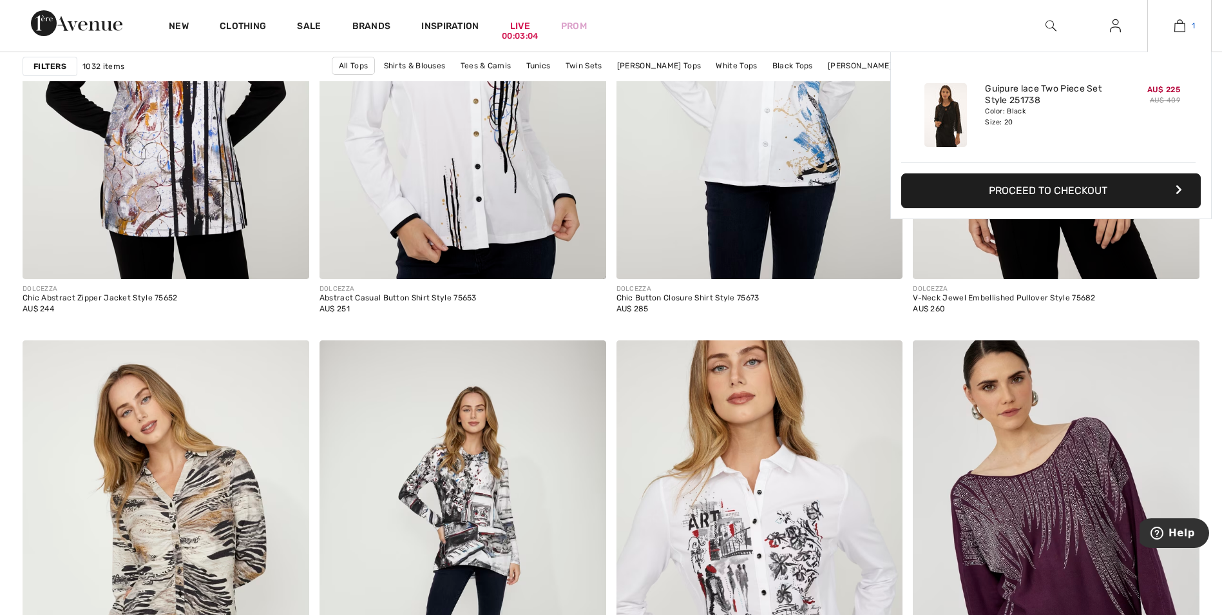
click at [1181, 26] on img at bounding box center [1180, 25] width 11 height 15
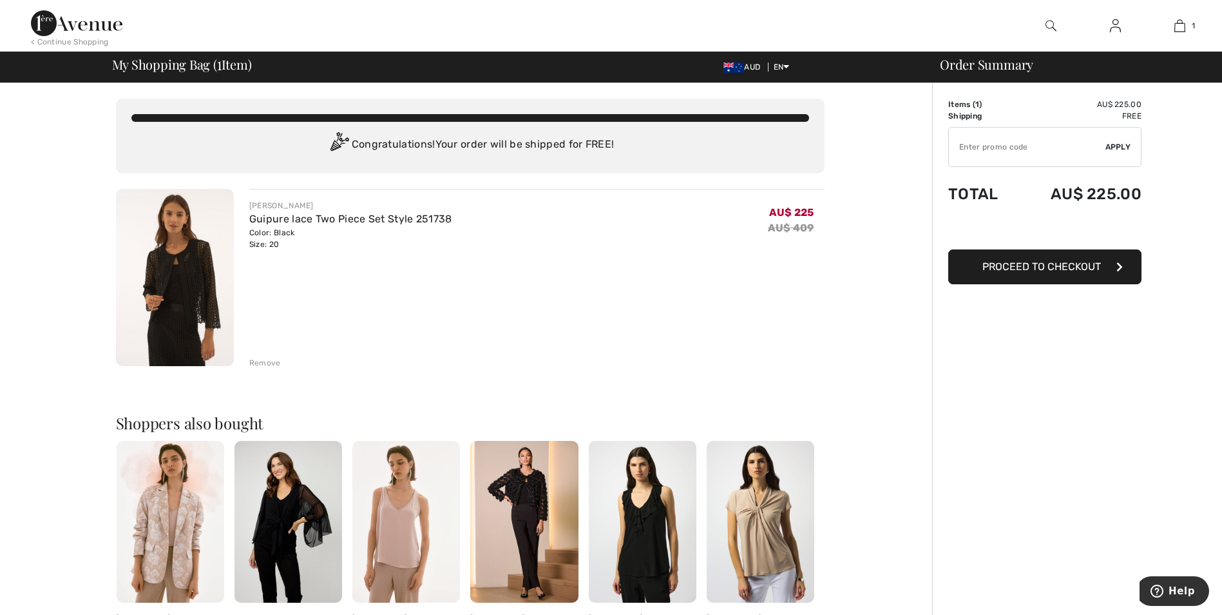
click at [962, 146] on input "TEXT" at bounding box center [1027, 147] width 157 height 39
paste input "OC0D4C07DD"
type input "OC0D4C07DD"
click at [1119, 146] on span "Apply" at bounding box center [1119, 147] width 26 height 12
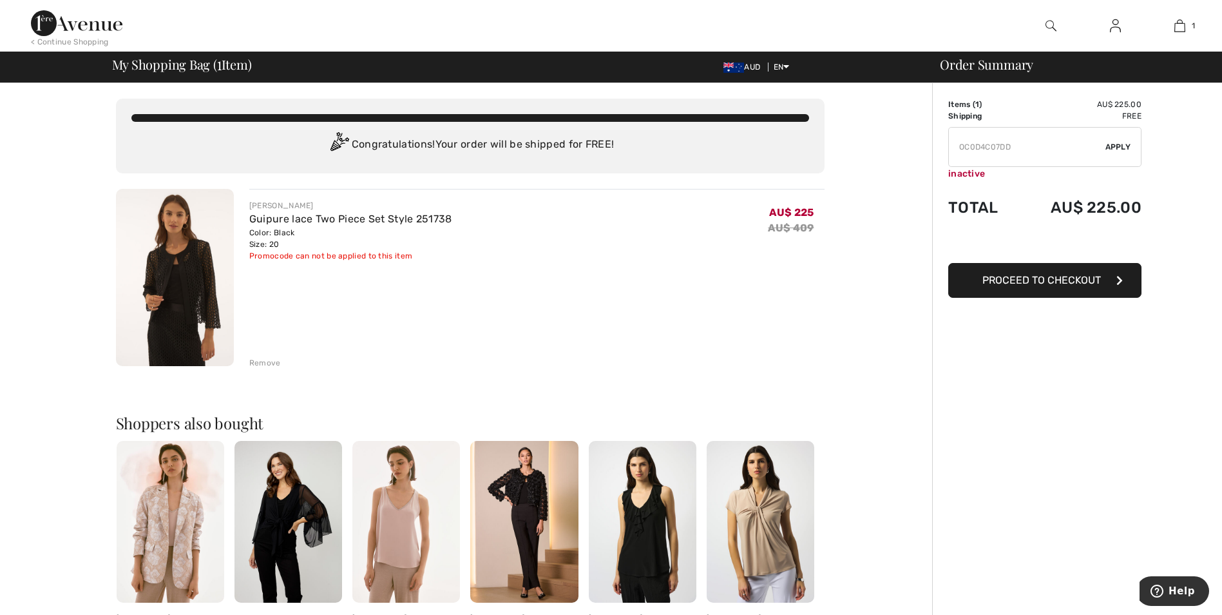
drag, startPoint x: 1023, startPoint y: 147, endPoint x: 941, endPoint y: 143, distance: 81.3
click at [941, 143] on div "Order Summary Details Items ( 1 ) AU$ 225.00 Promo code AU$ 0.00 Shipping Free …" at bounding box center [1077, 494] width 290 height 823
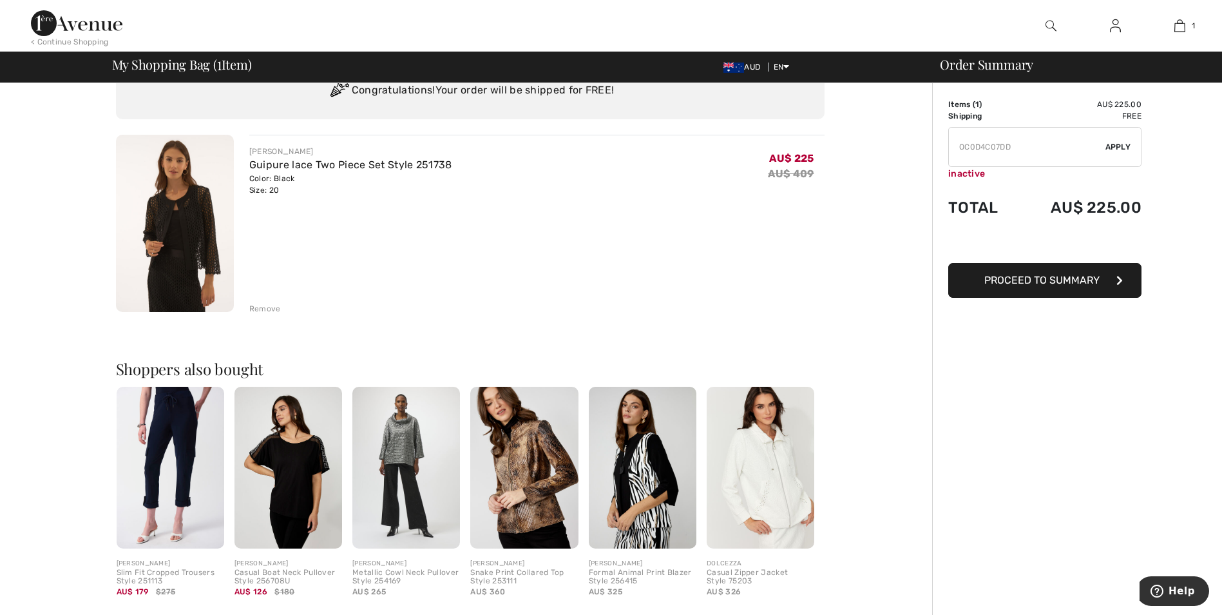
scroll to position [129, 0]
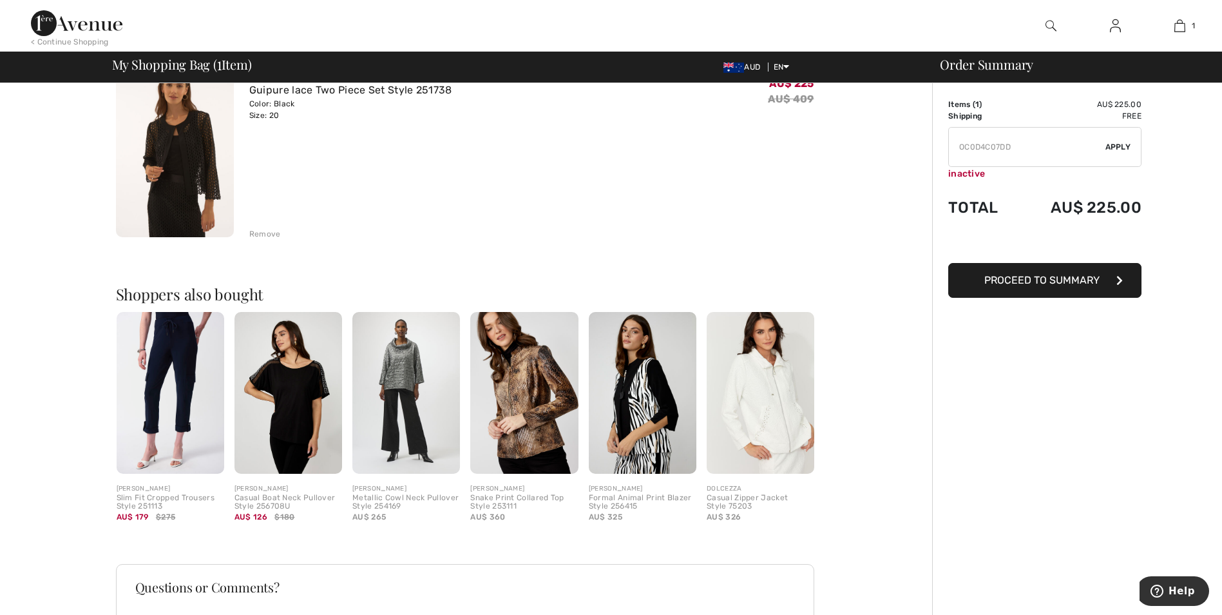
click at [1034, 284] on span "Proceed to Summary" at bounding box center [1042, 280] width 115 height 12
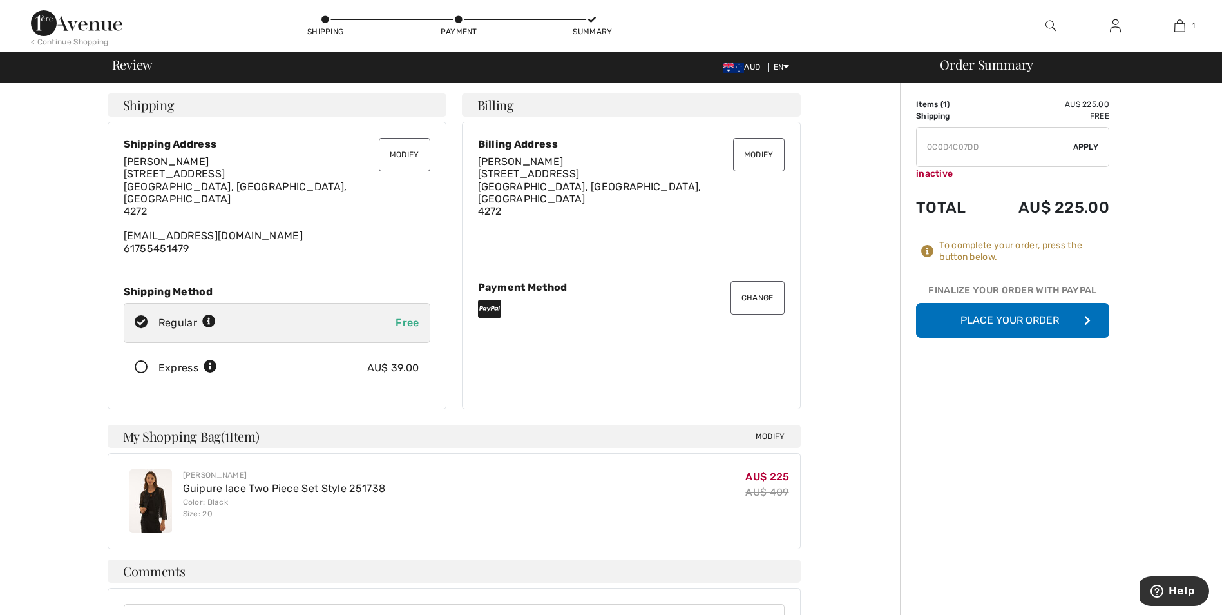
scroll to position [64, 0]
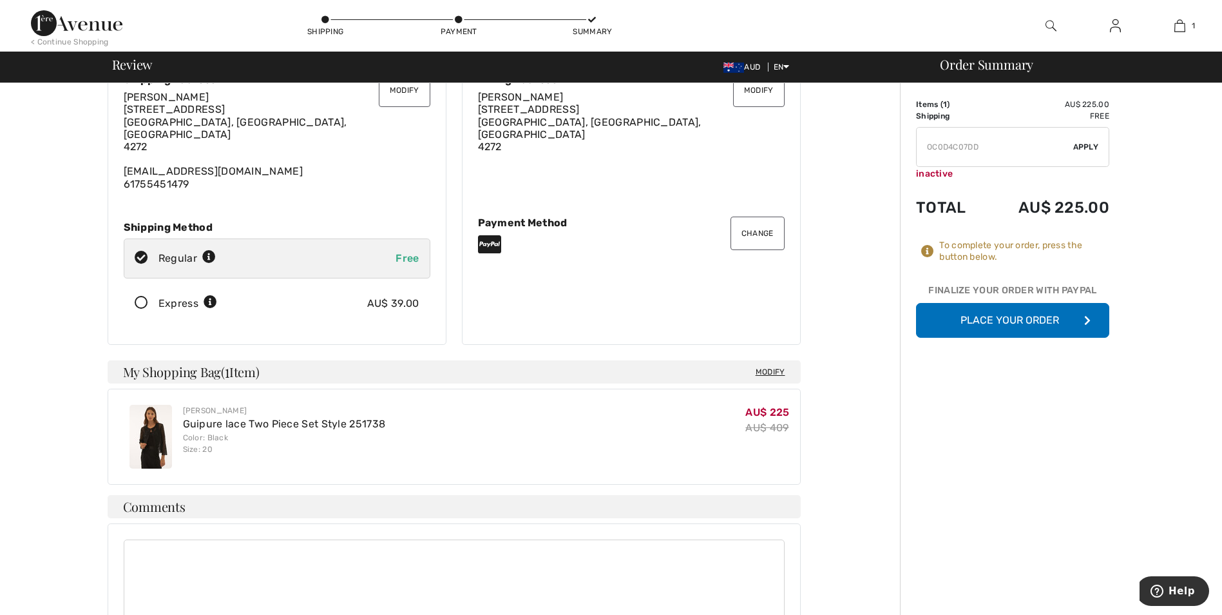
click at [979, 327] on button "Place Your Order" at bounding box center [1012, 320] width 193 height 35
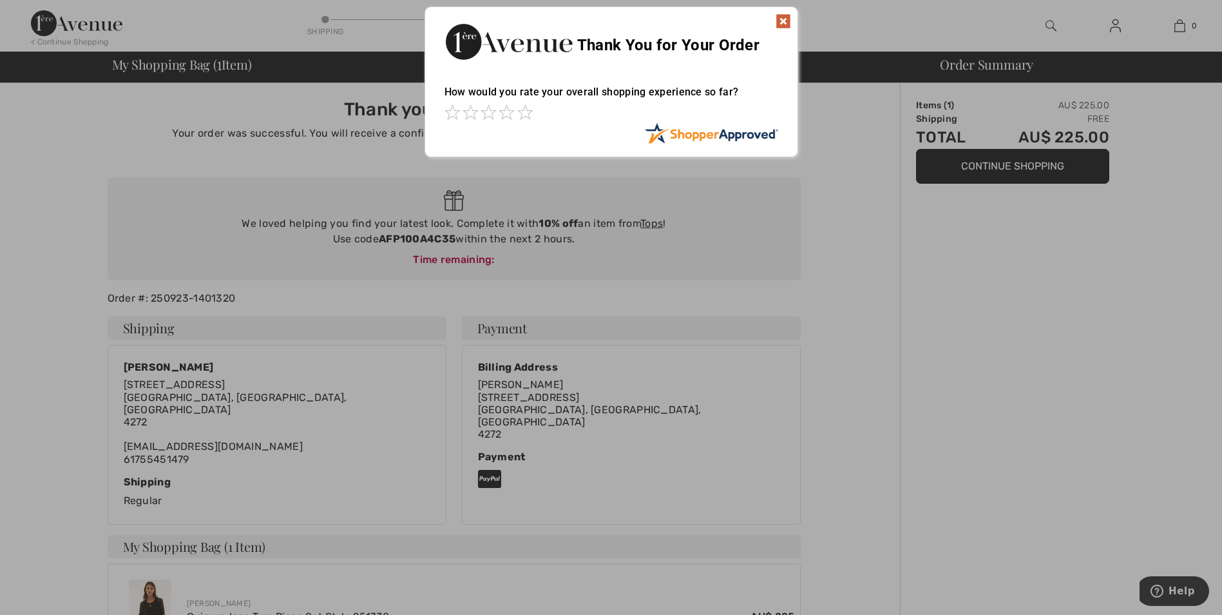
click at [785, 21] on img at bounding box center [783, 21] width 15 height 15
